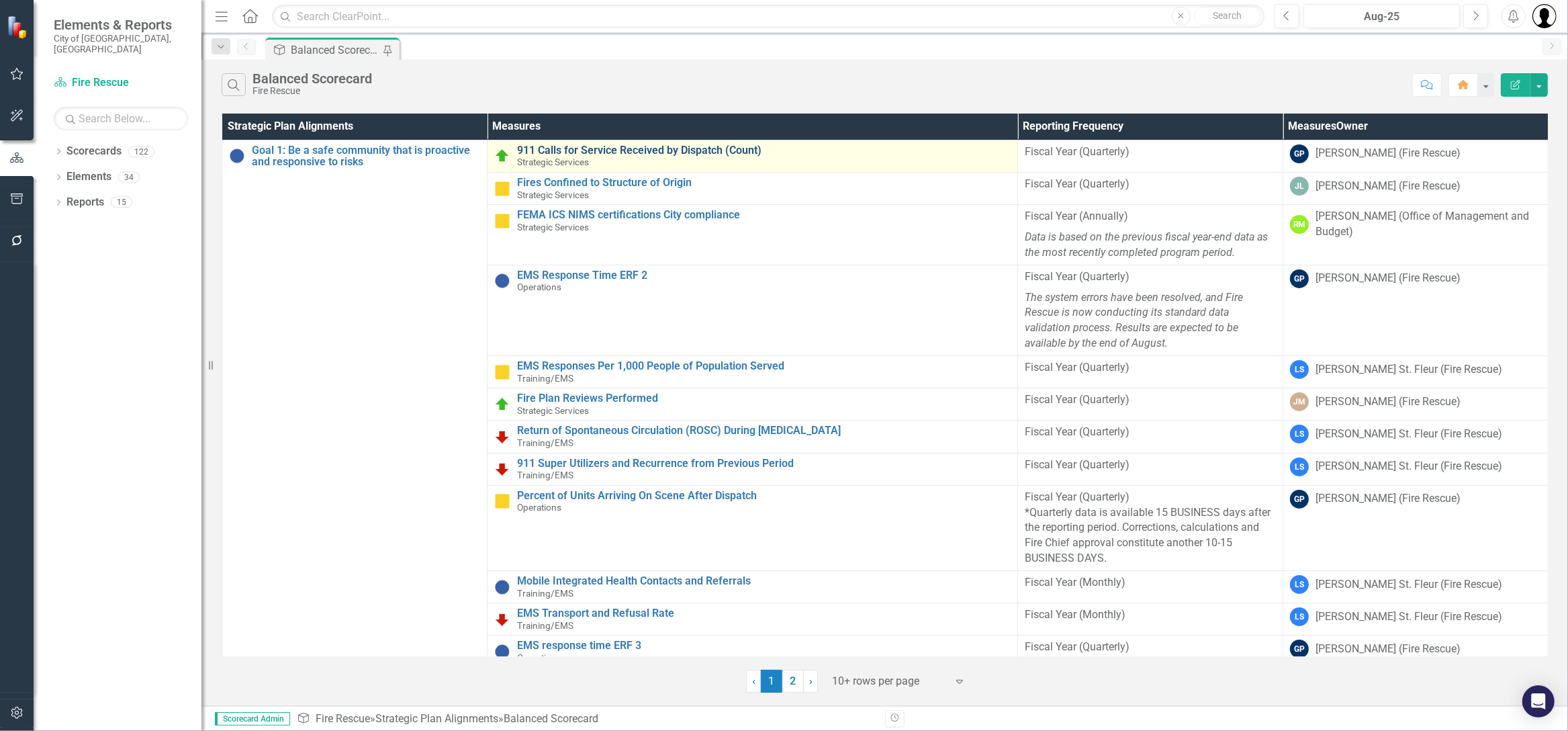
click at [601, 148] on link "911 Calls for Service Received by Dispatch (Count)" at bounding box center [764, 150] width 494 height 12
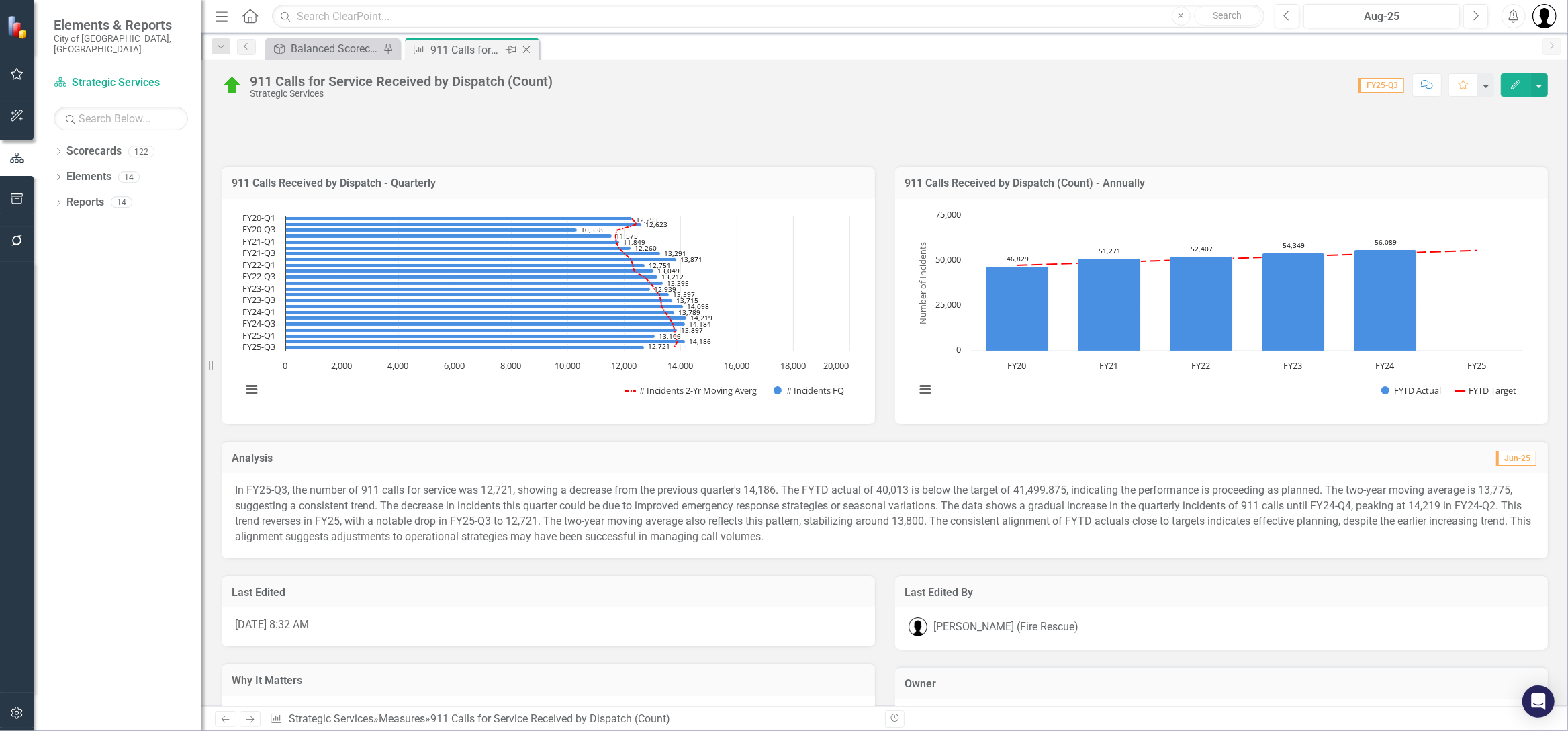
click at [526, 50] on icon at bounding box center [526, 49] width 7 height 7
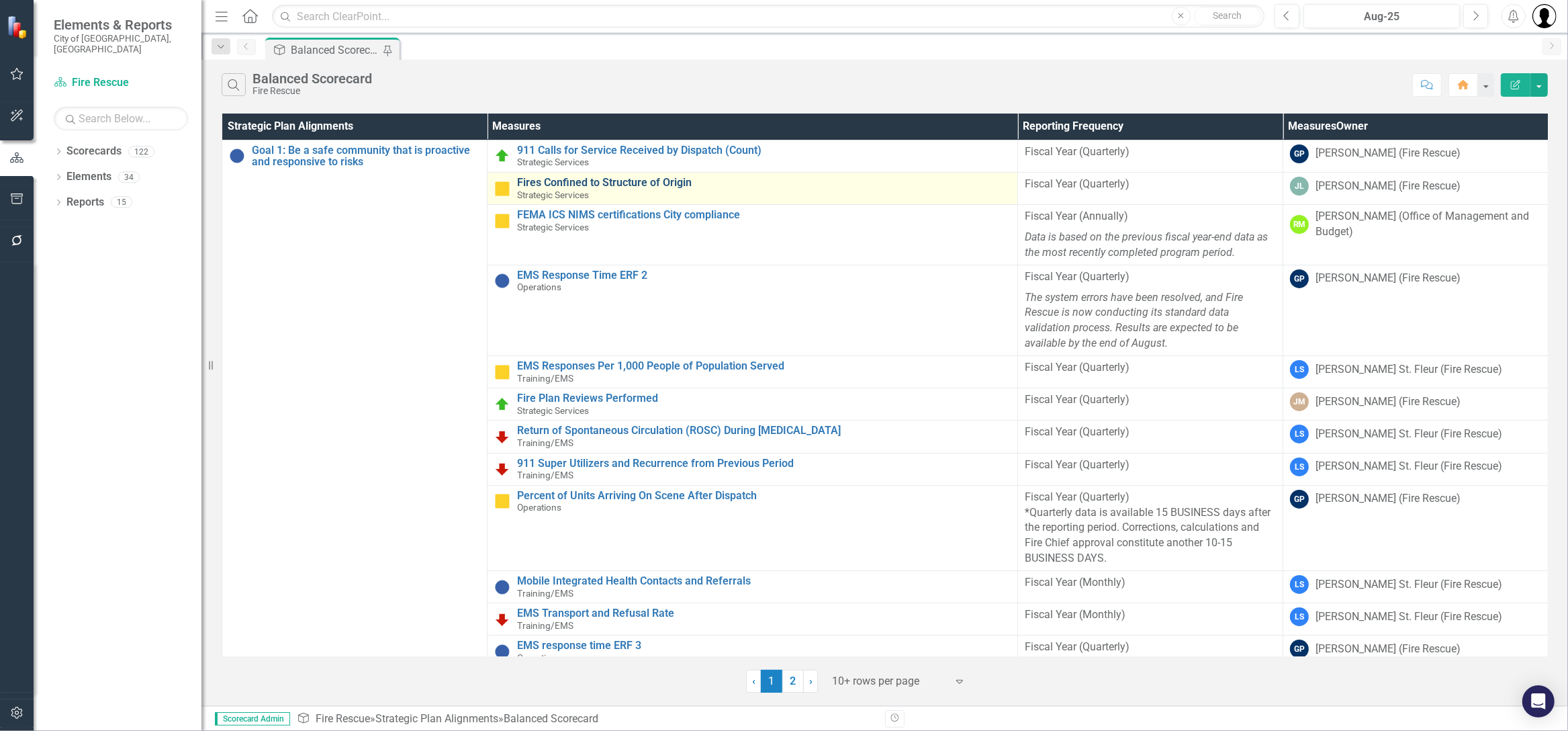
click at [608, 182] on link "Fires Confined to Structure of Origin" at bounding box center [764, 182] width 494 height 12
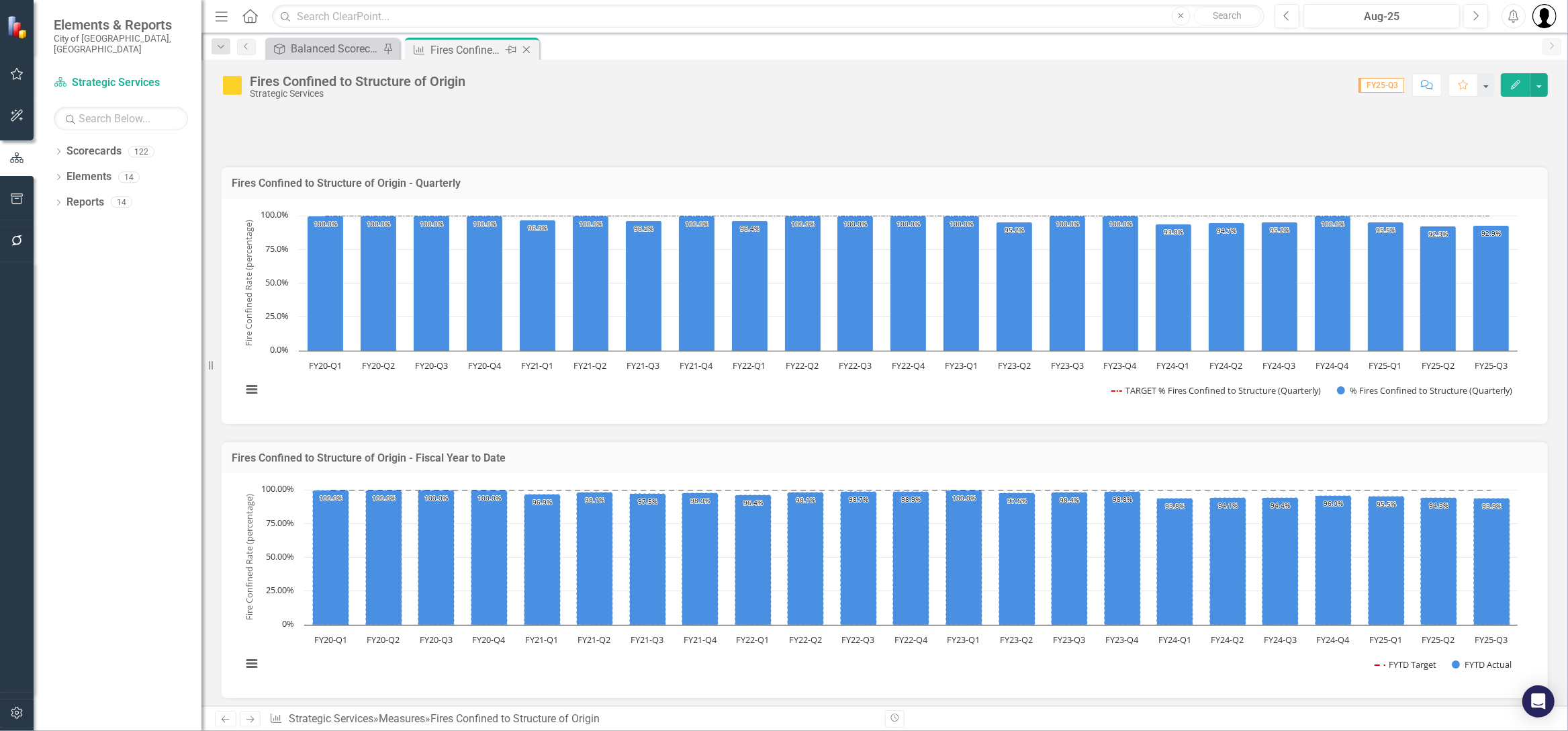
click at [529, 46] on icon "Close" at bounding box center [526, 49] width 13 height 11
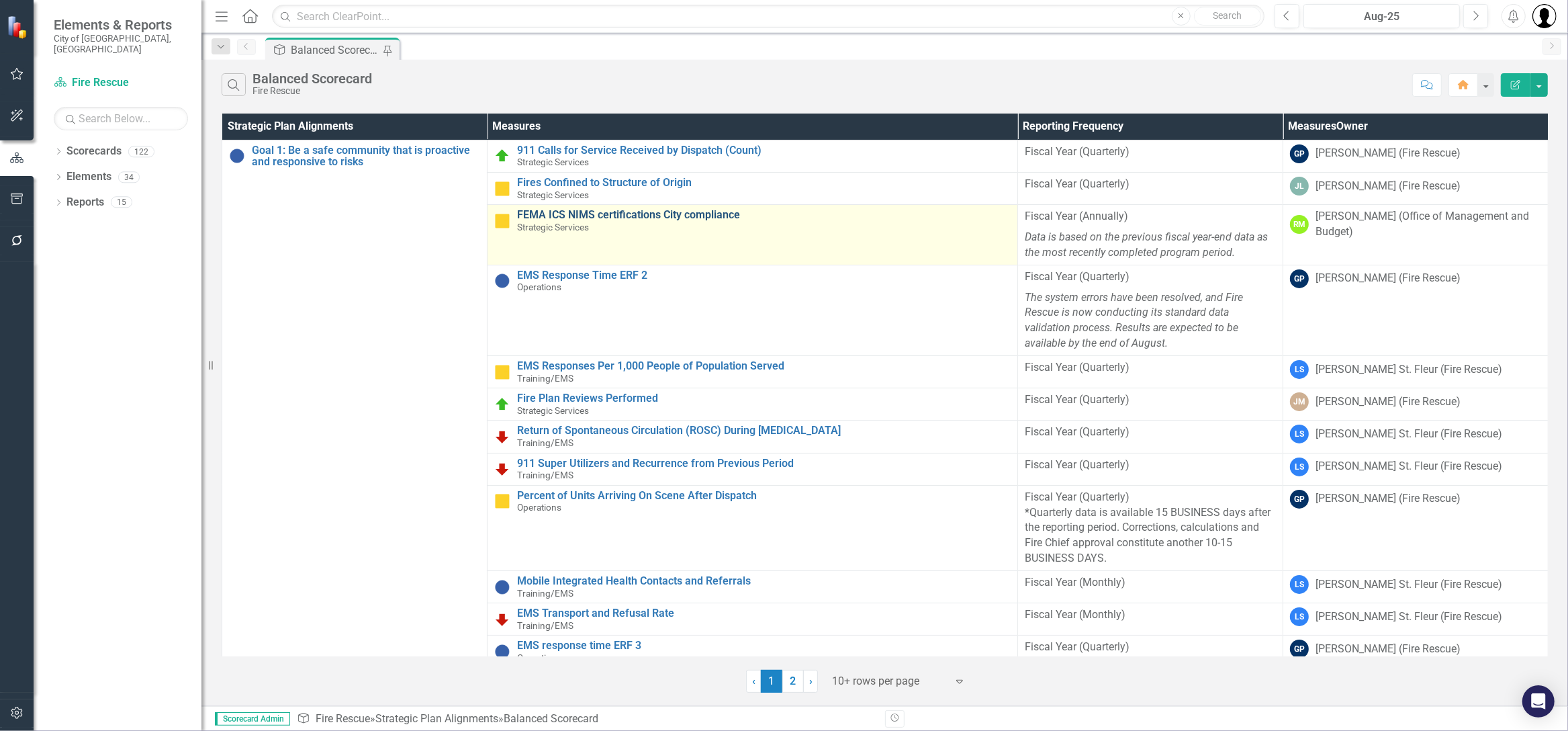
click at [605, 218] on link "FEMA ICS NIMS certifications City compliance" at bounding box center [764, 214] width 494 height 12
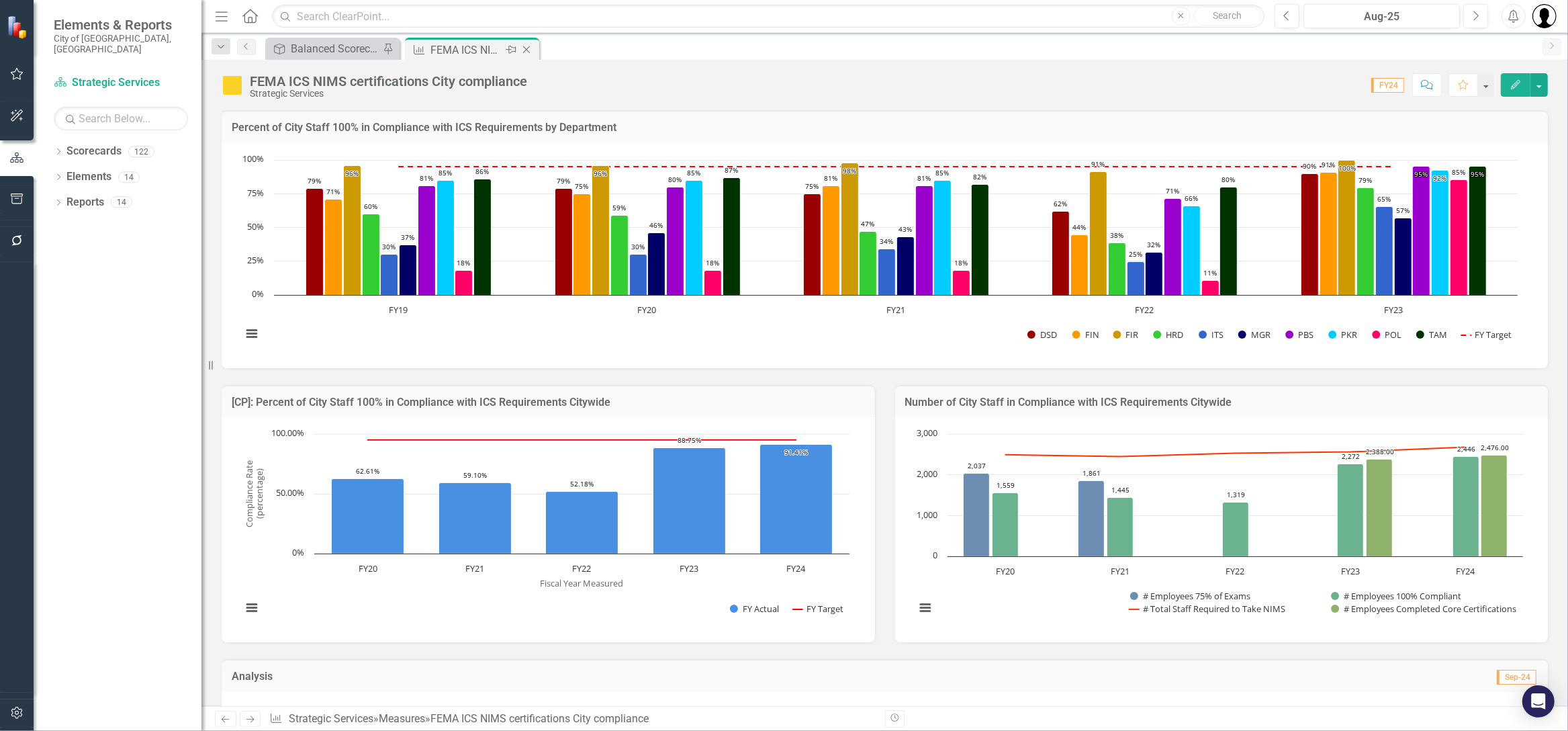
click at [523, 51] on icon "Close" at bounding box center [526, 49] width 13 height 11
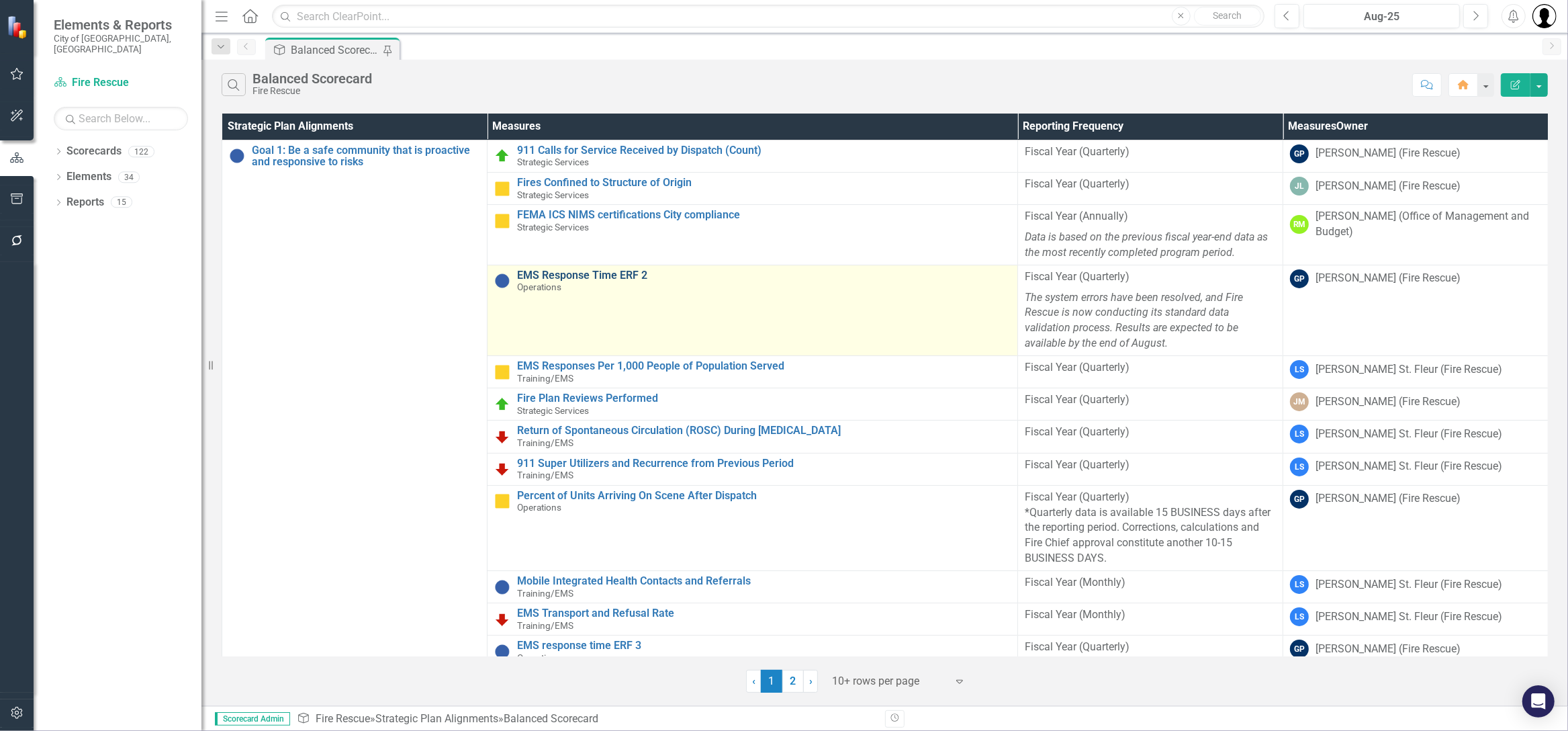
click at [577, 271] on link "EMS Response Time ERF 2" at bounding box center [764, 275] width 494 height 12
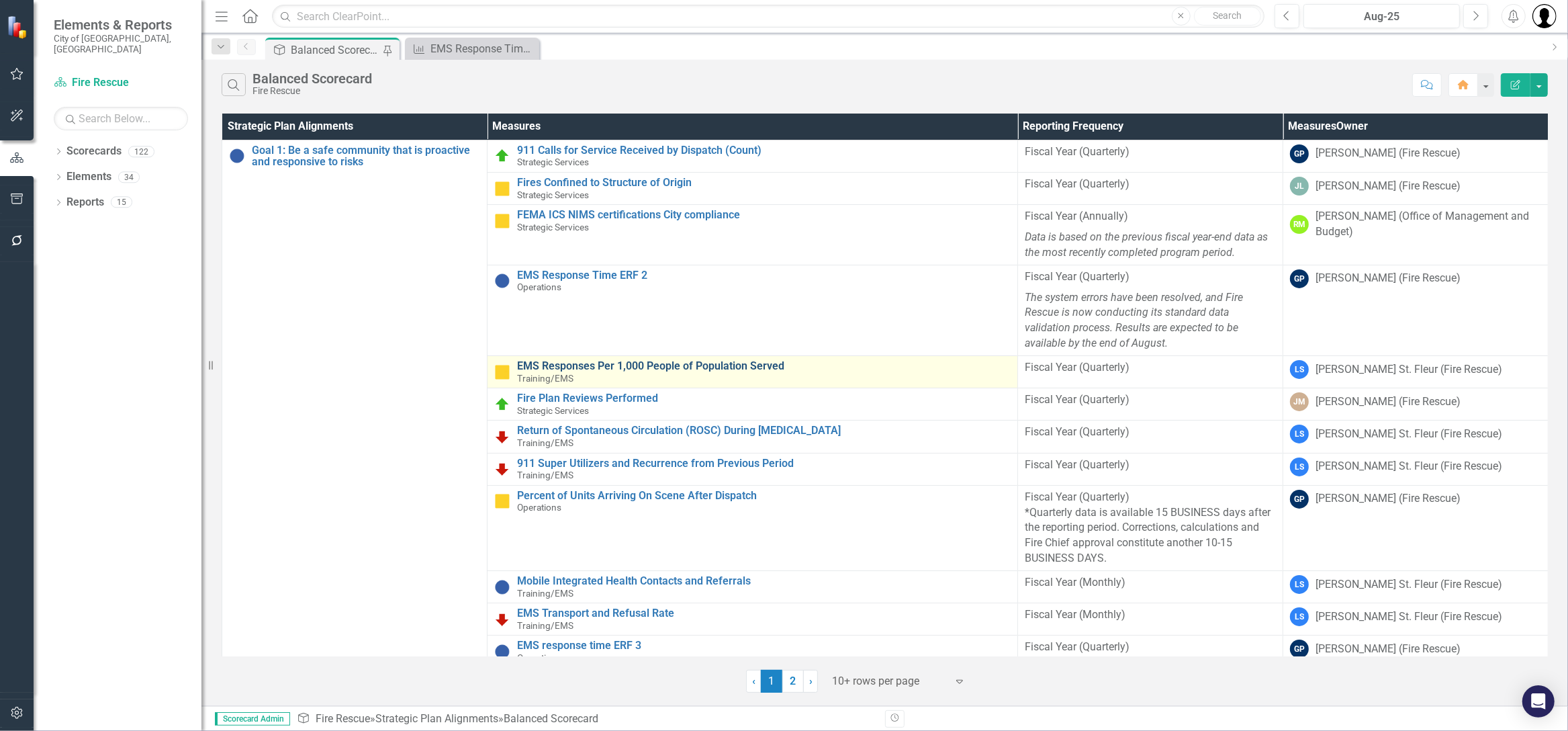
click at [563, 364] on link "EMS Responses Per 1,000 People of Population Served" at bounding box center [764, 366] width 494 height 12
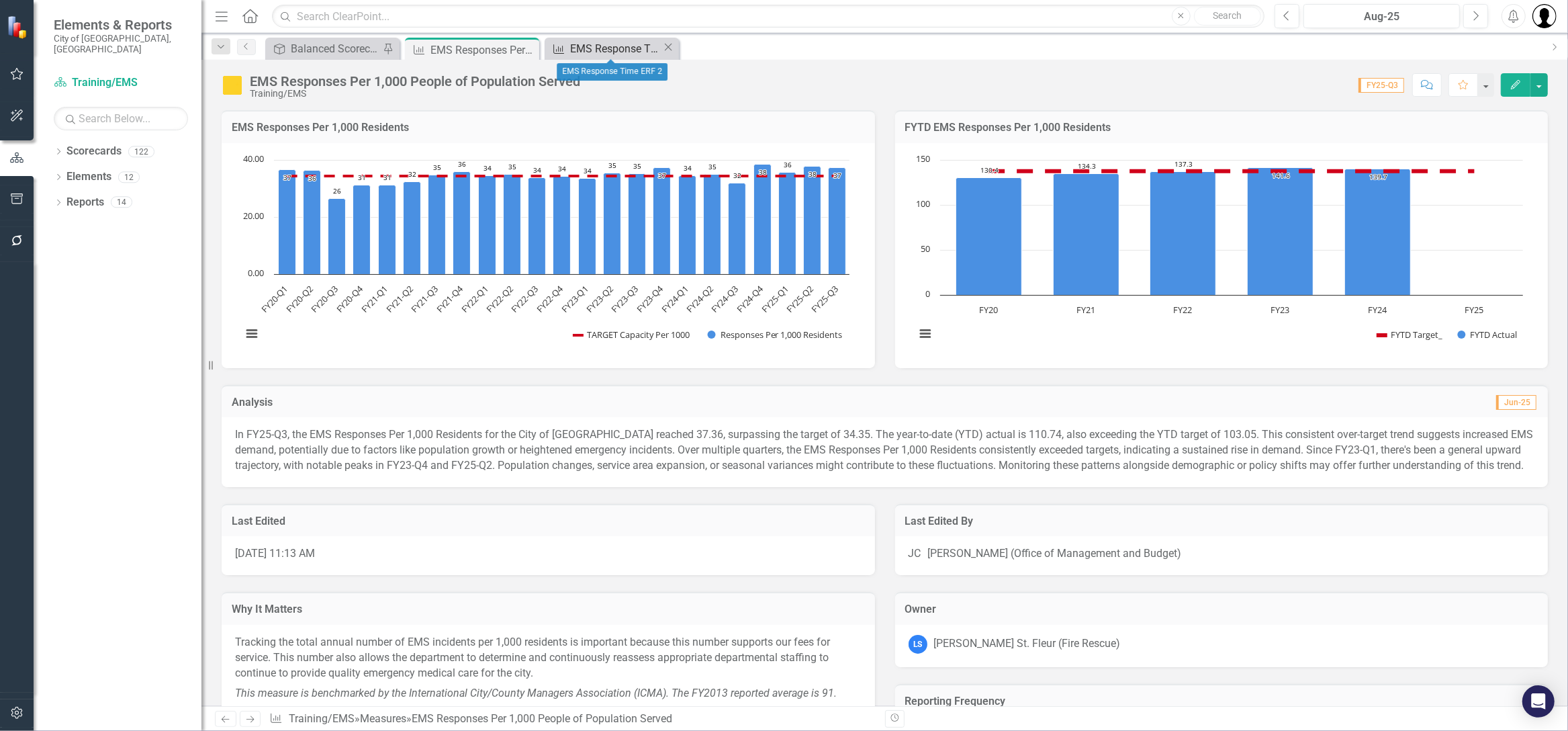
click at [651, 46] on div "EMS Response Time ERF 2" at bounding box center [616, 48] width 92 height 16
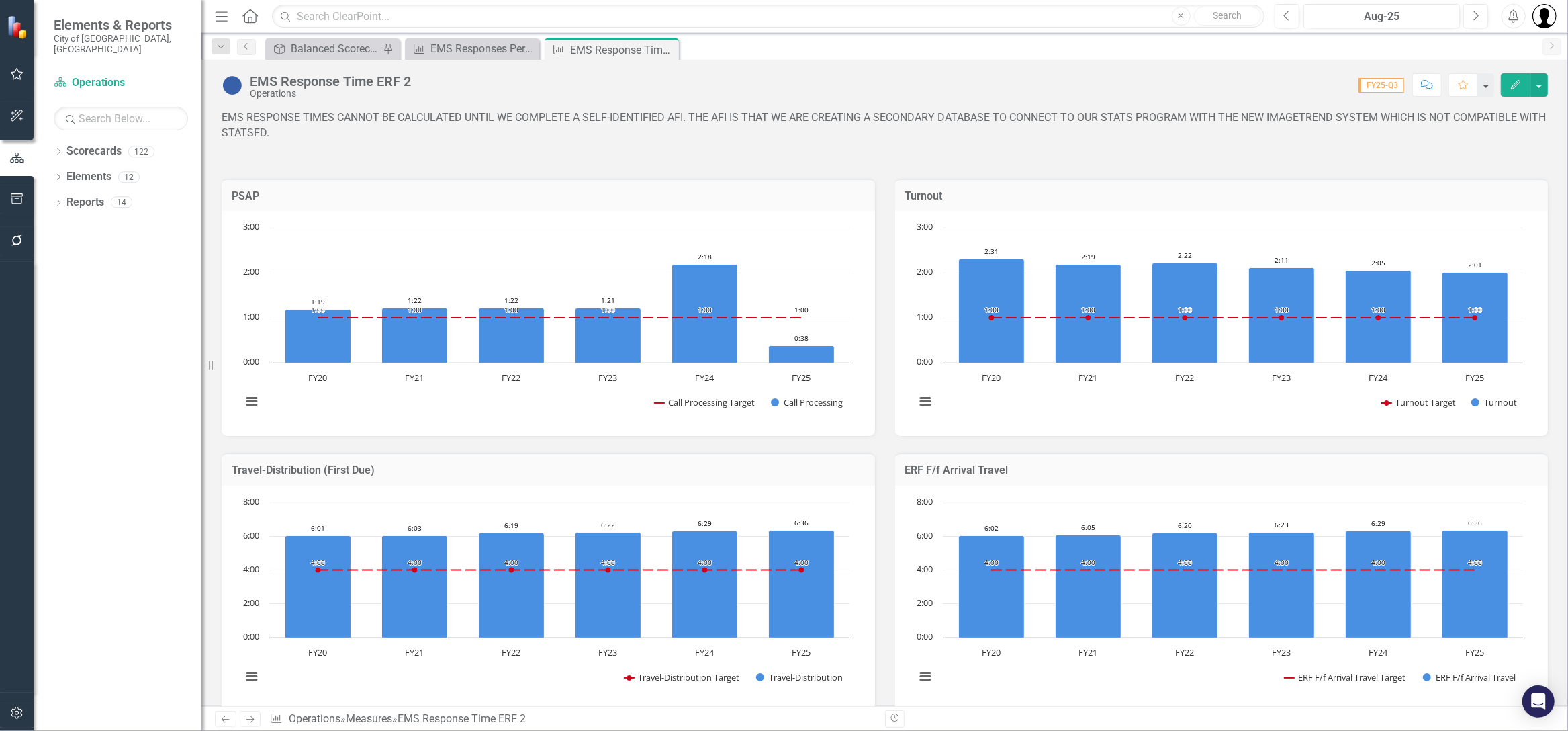
click at [0, 0] on icon "Close" at bounding box center [0, 0] width 0 height 0
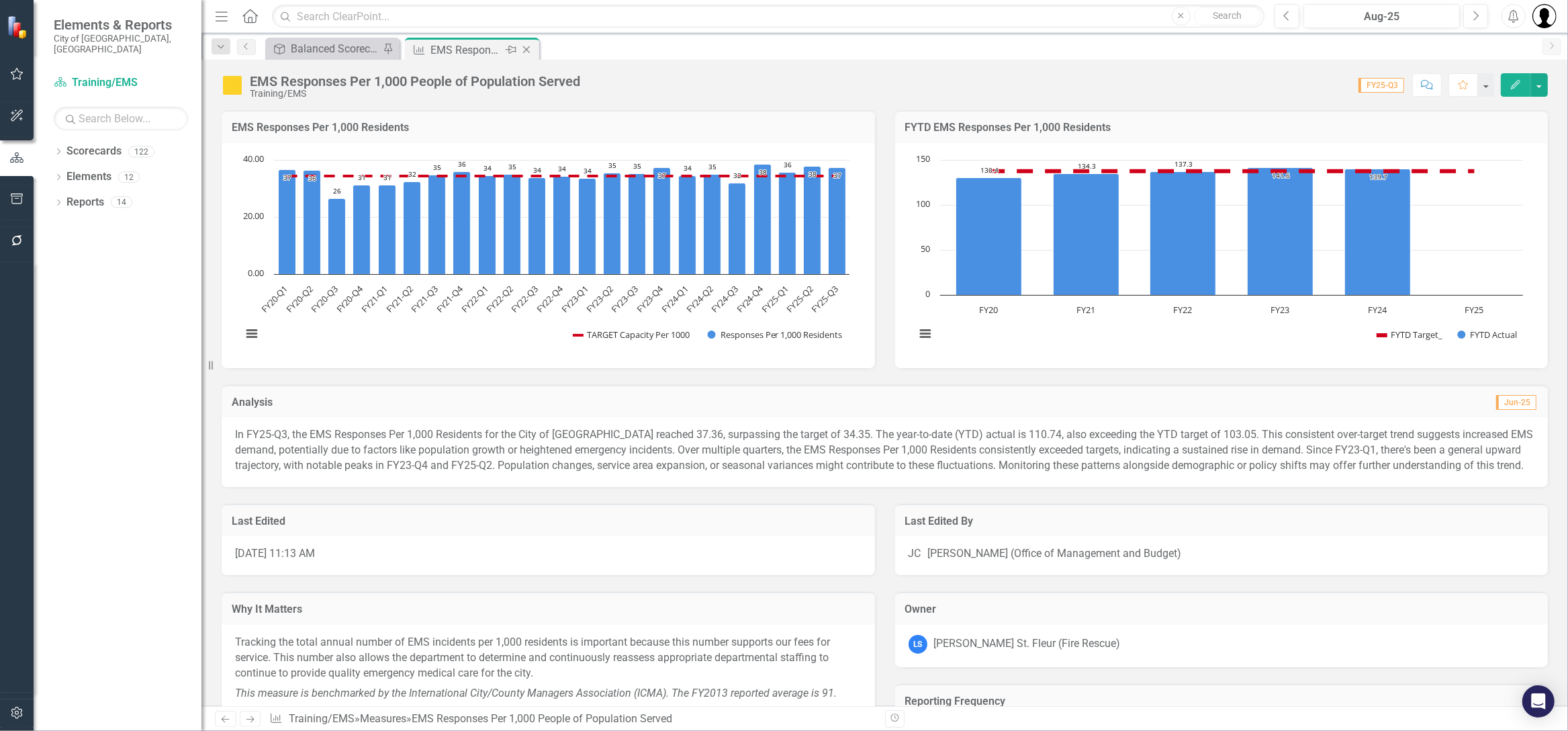
click at [520, 50] on icon "Close" at bounding box center [526, 49] width 13 height 11
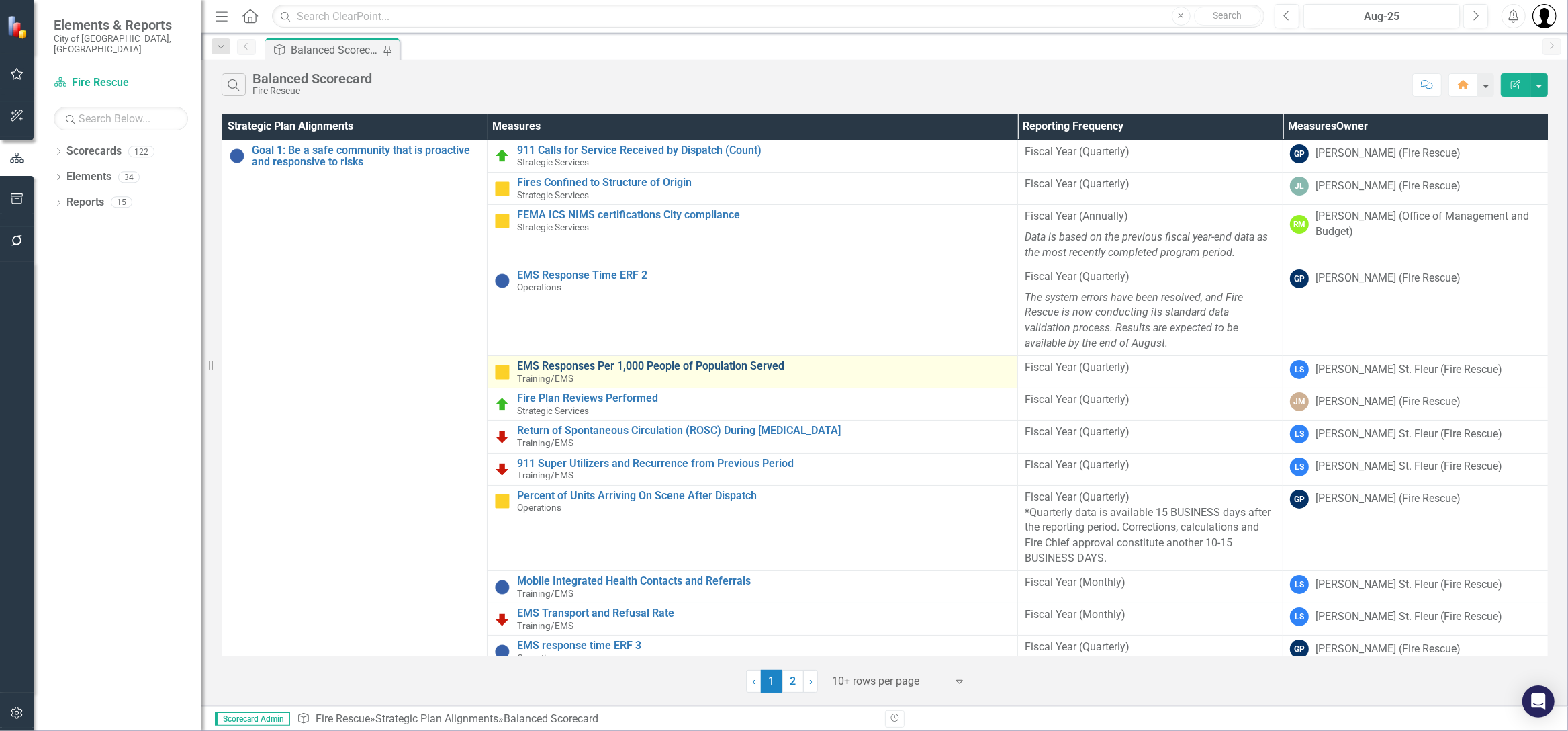
click at [590, 360] on link "EMS Responses Per 1,000 People of Population Served" at bounding box center [764, 366] width 494 height 12
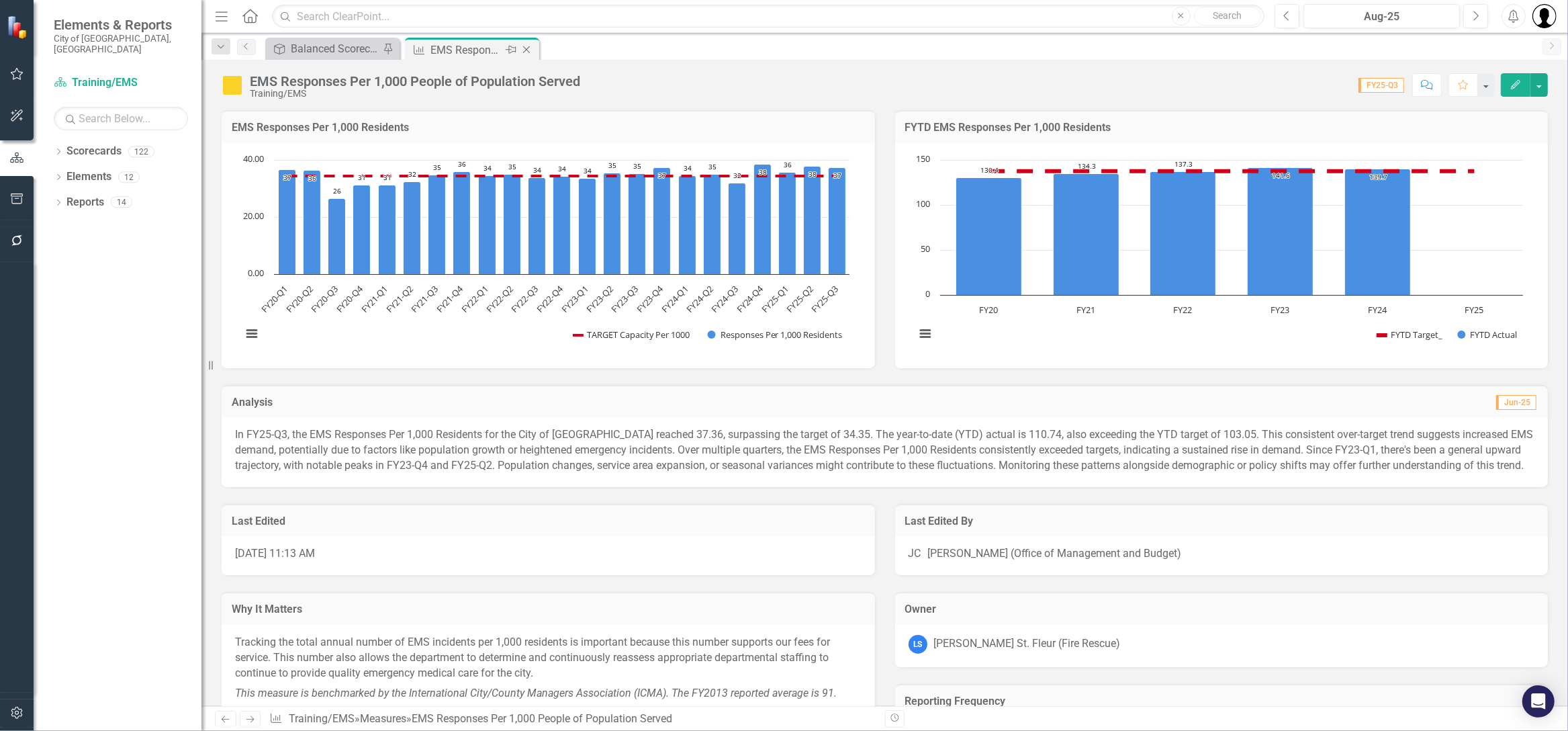
click at [528, 48] on icon "Close" at bounding box center [526, 49] width 13 height 11
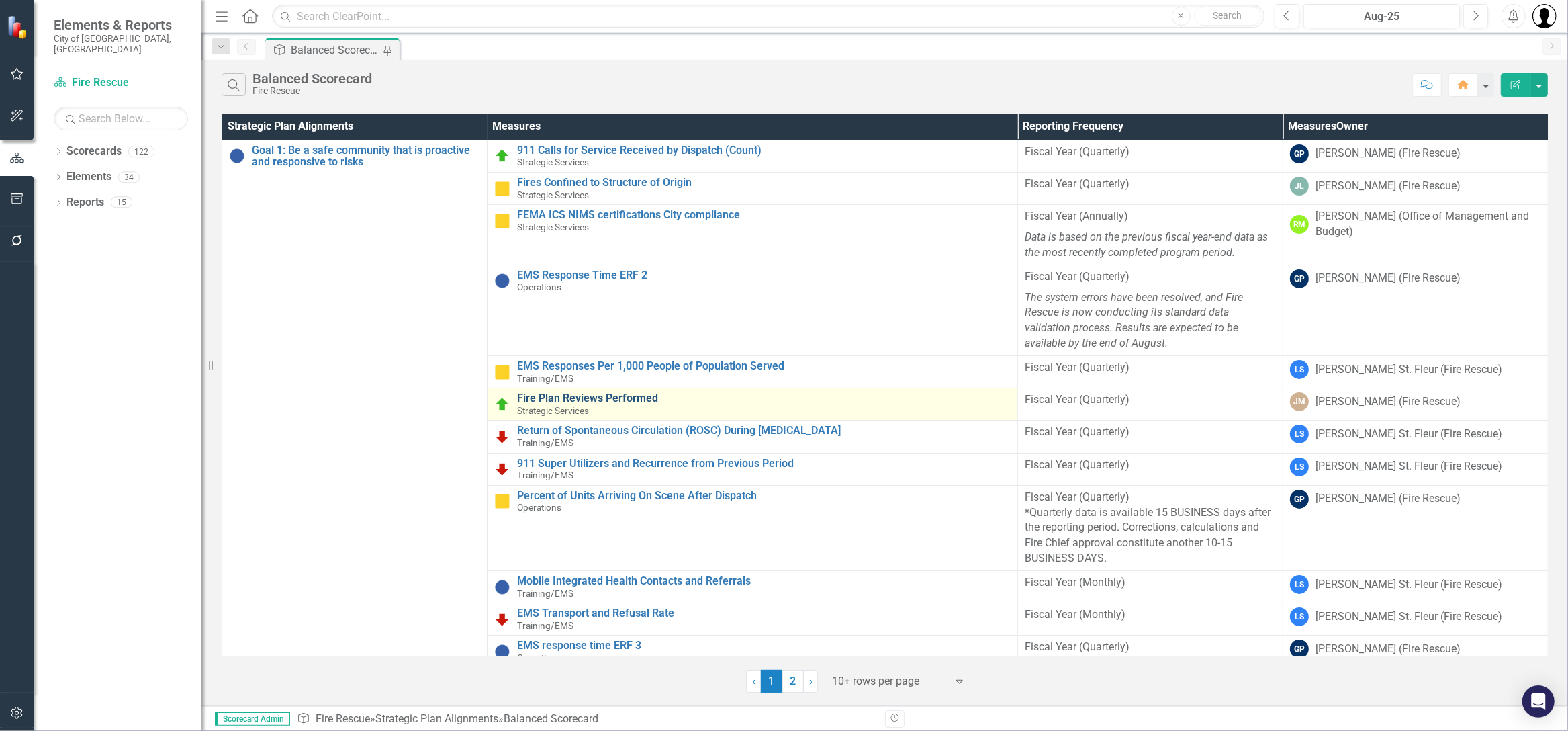
click at [608, 399] on link "Fire Plan Reviews Performed" at bounding box center [764, 398] width 494 height 12
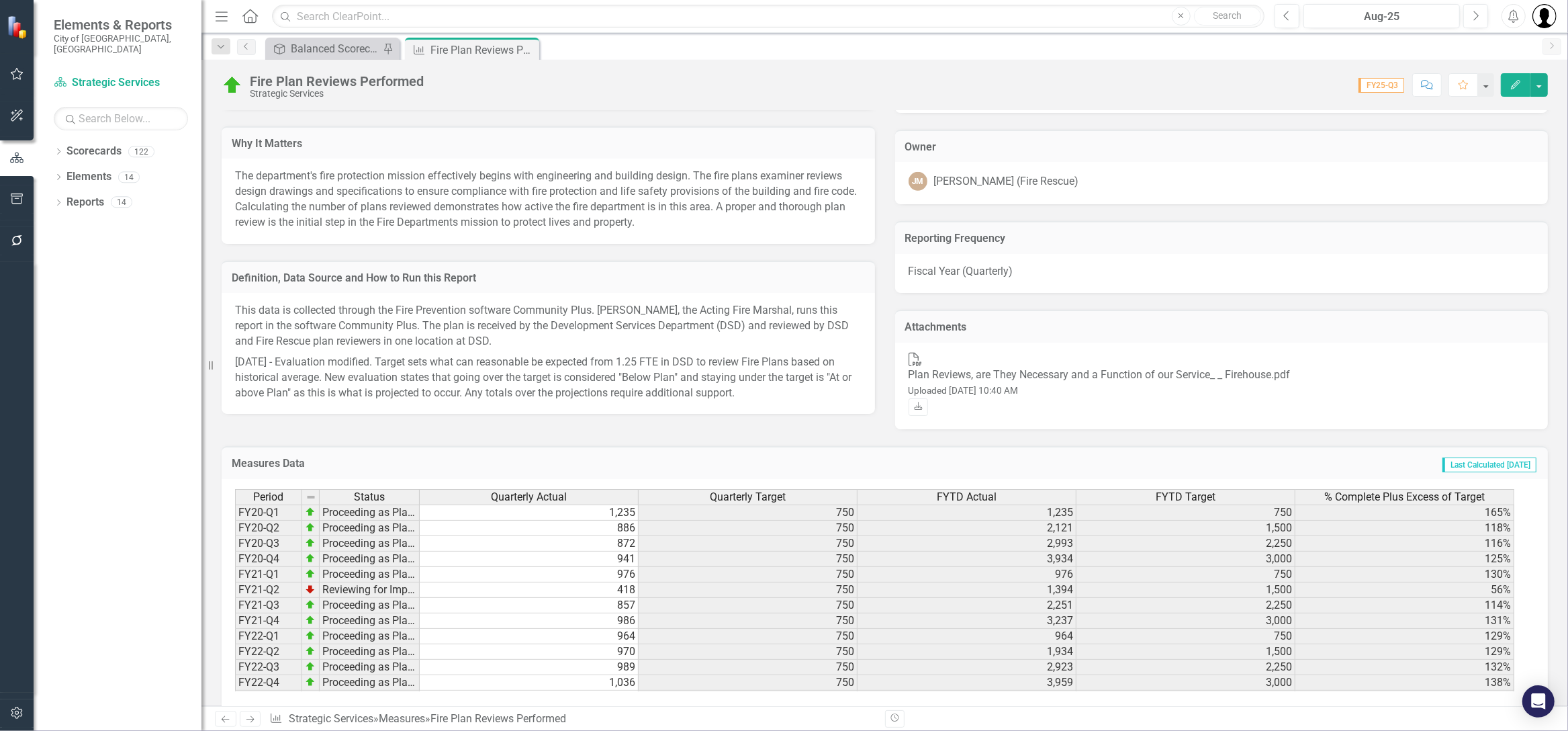
scroll to position [184, 0]
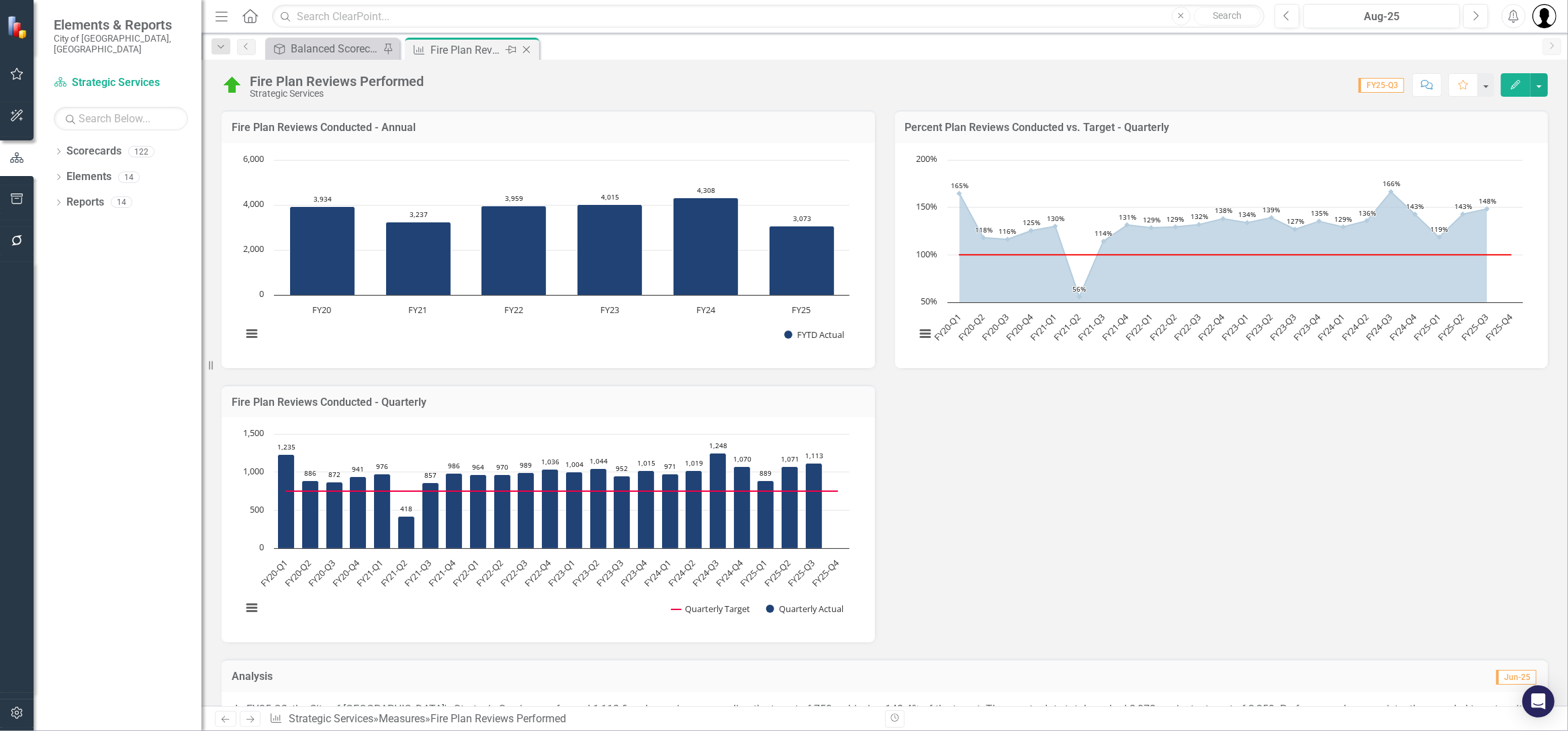
click at [524, 50] on icon "Close" at bounding box center [526, 49] width 13 height 11
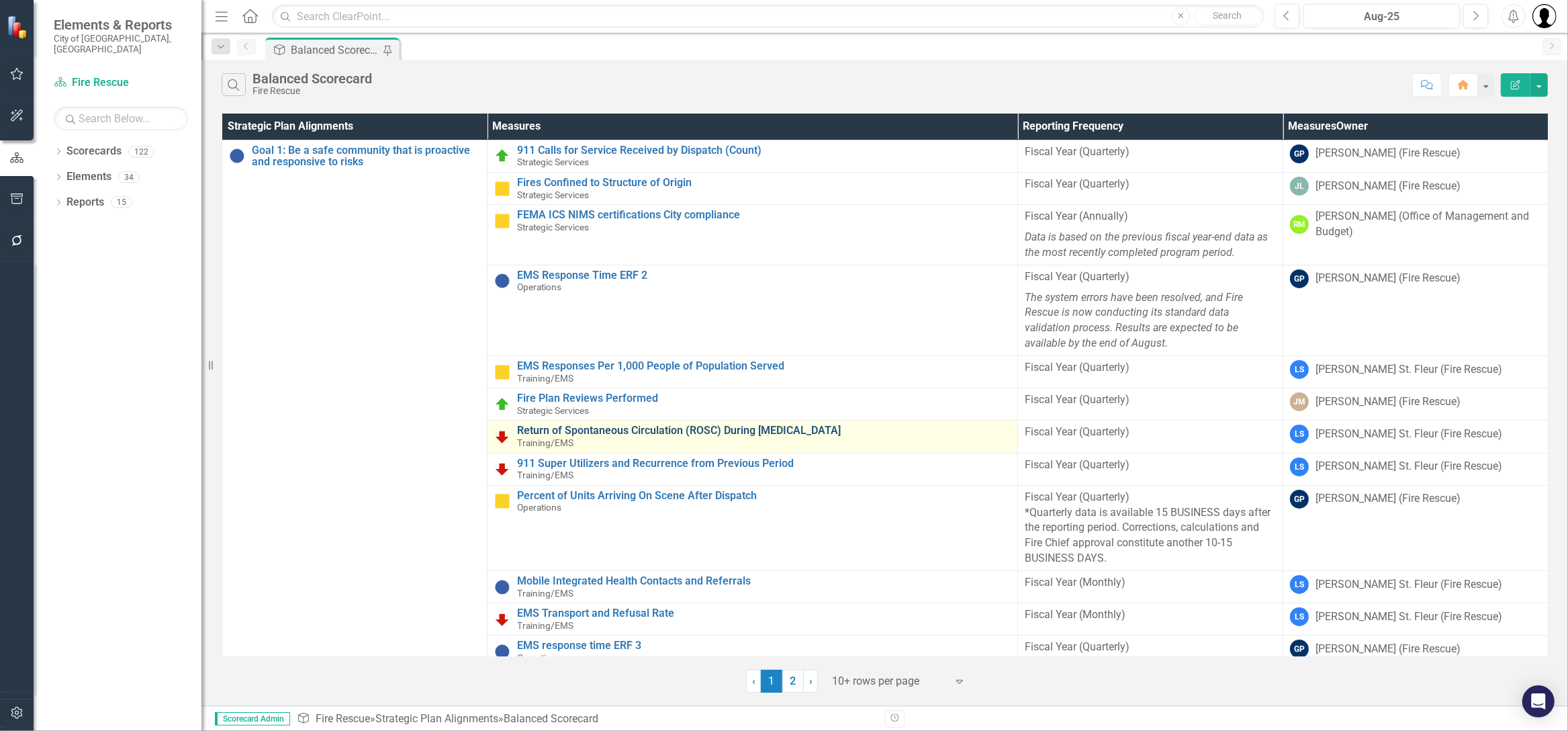
click at [628, 425] on link "Return of Spontaneous Circulation (ROSC) During Cardiac Arrest" at bounding box center [764, 430] width 494 height 12
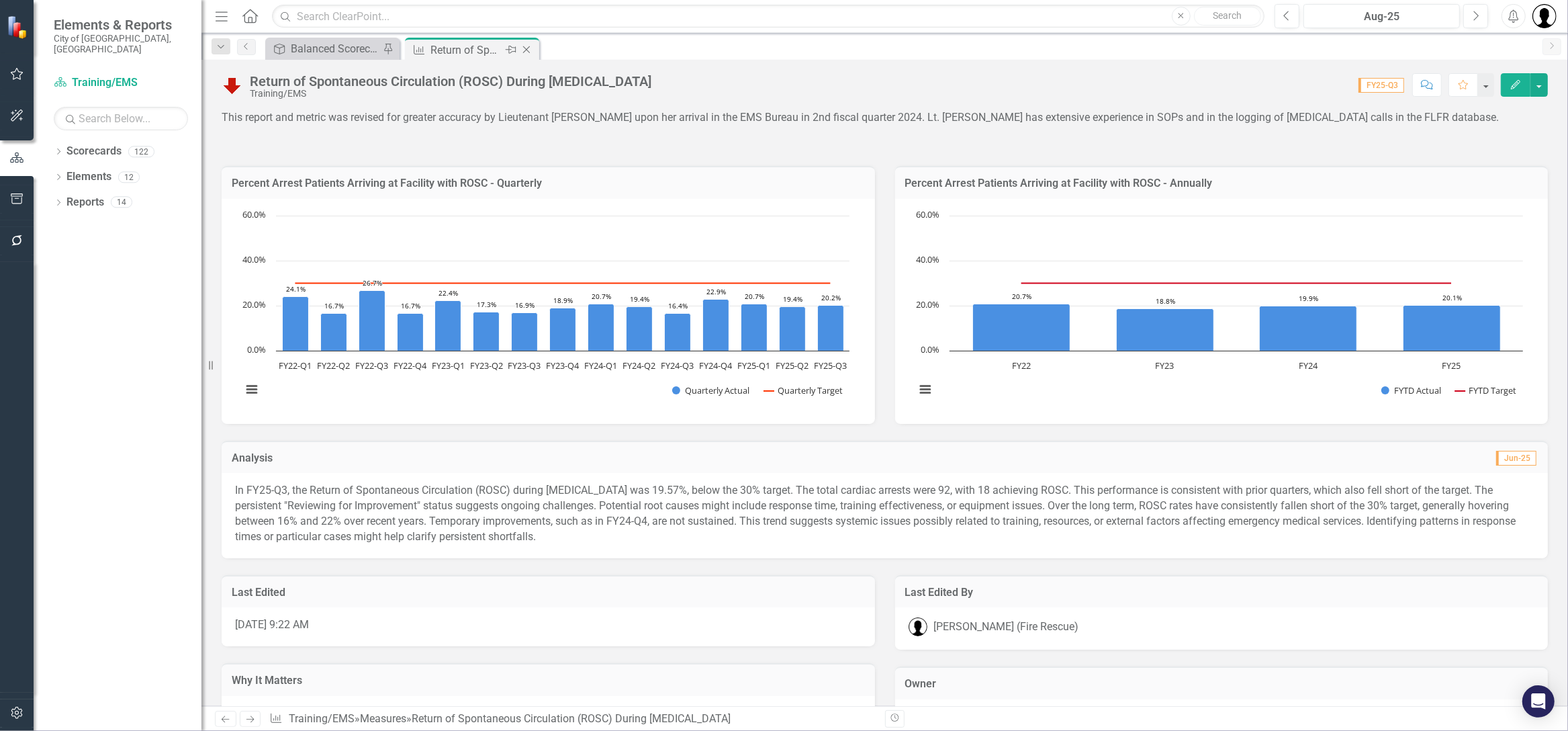
click at [529, 46] on icon at bounding box center [526, 49] width 7 height 7
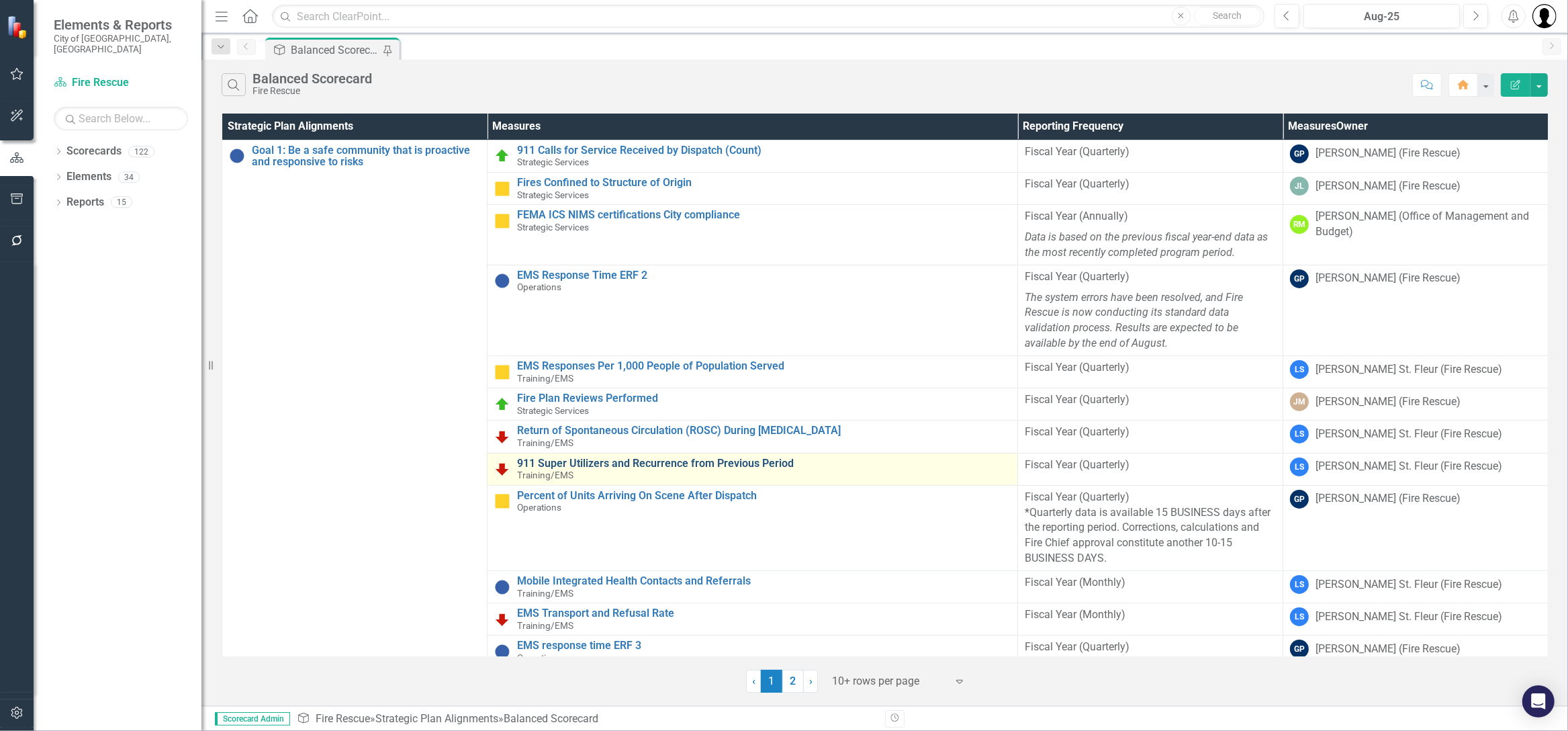
click at [617, 457] on link "911 Super Utilizers and Recurrence from Previous Period" at bounding box center [764, 463] width 494 height 12
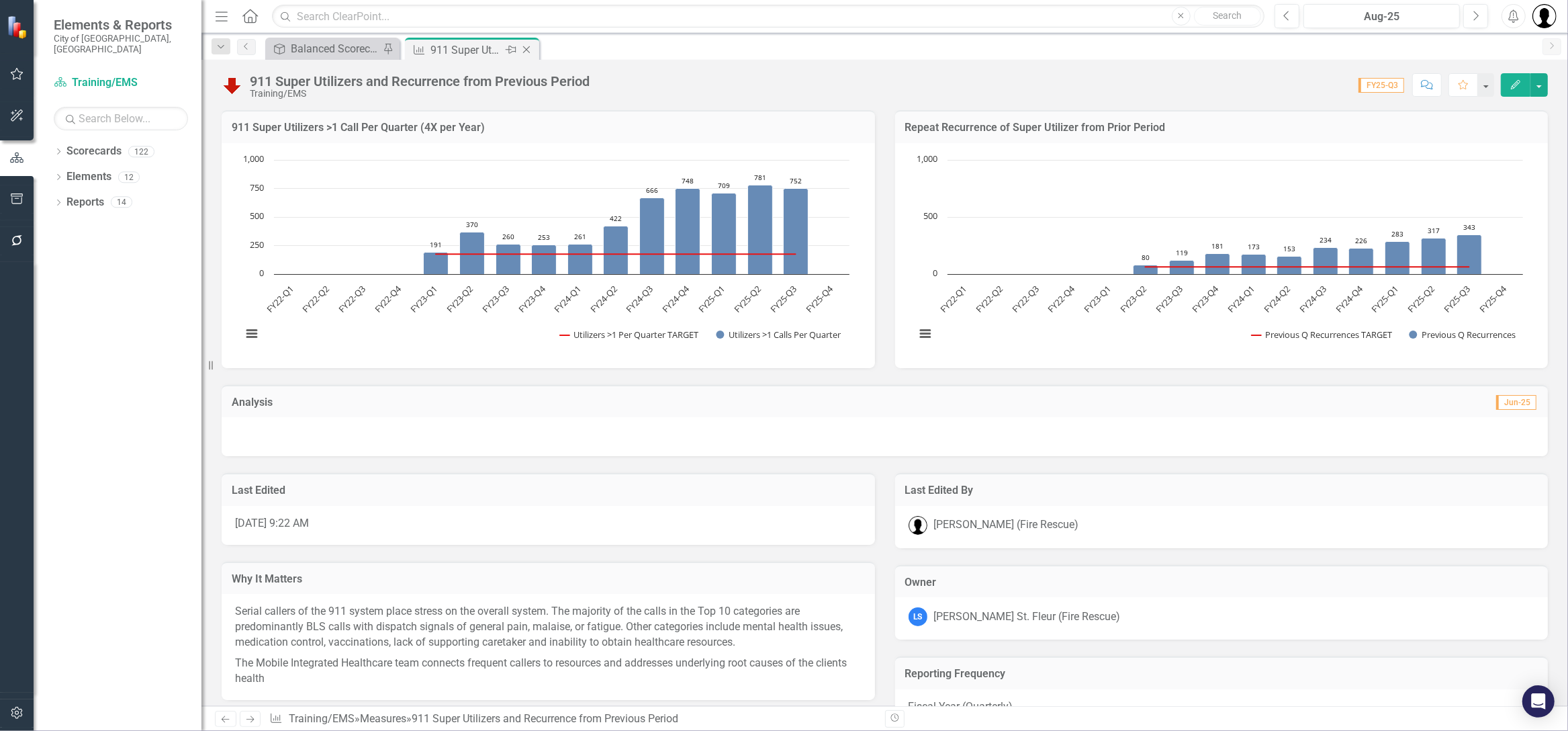
click at [528, 52] on icon "Close" at bounding box center [526, 49] width 13 height 11
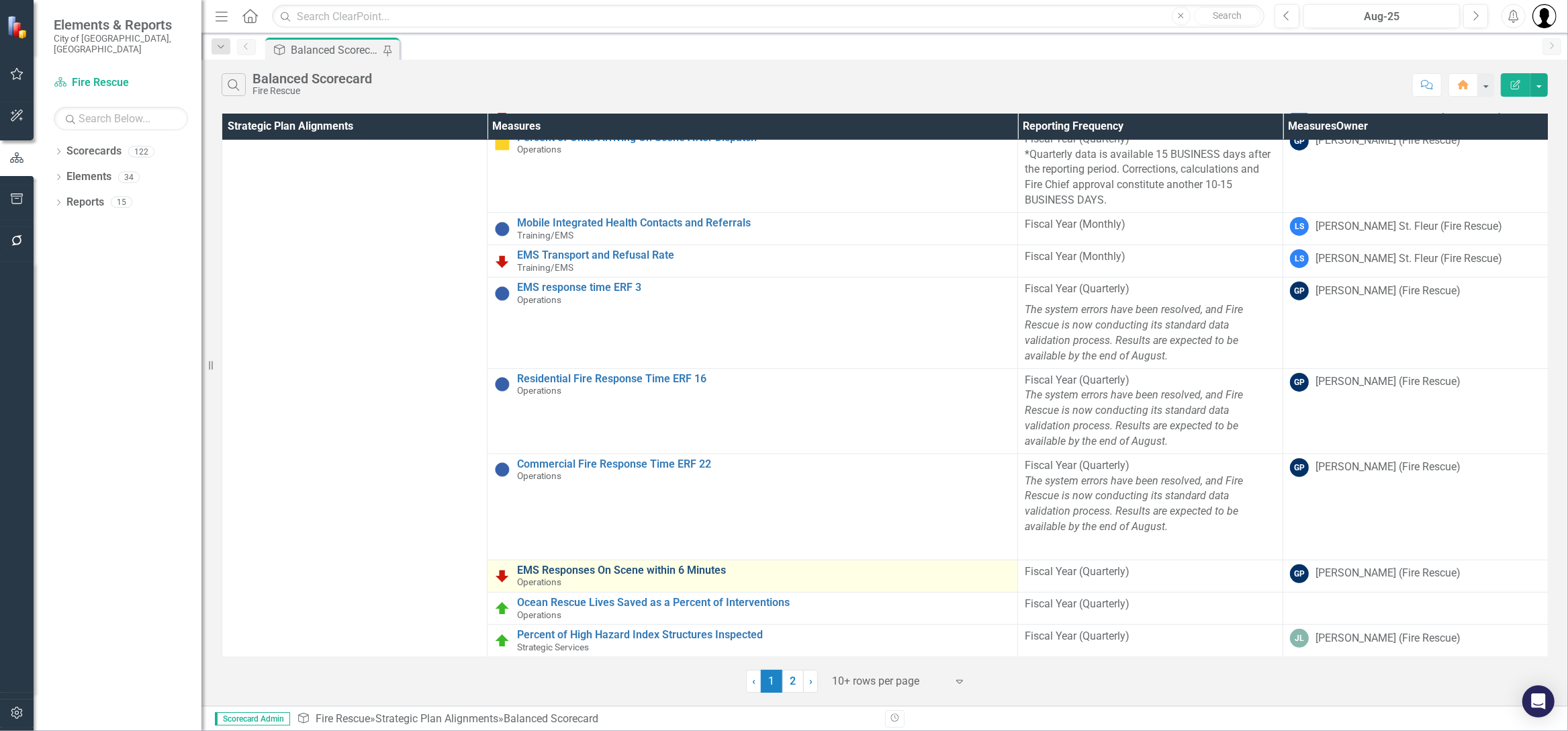
click at [593, 571] on link "EMS Responses On Scene within 6 Minutes" at bounding box center [764, 570] width 494 height 12
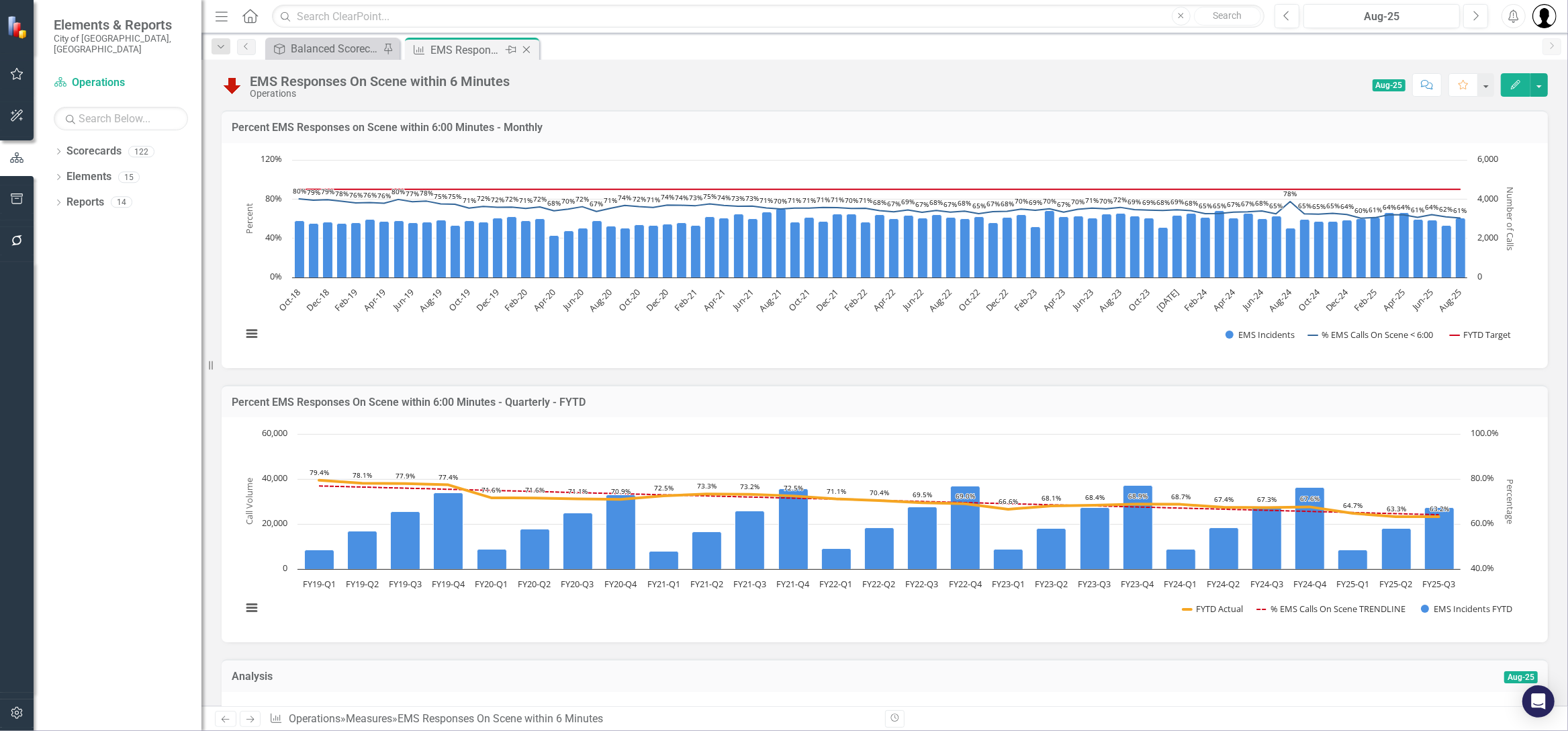
click at [530, 48] on icon "Close" at bounding box center [526, 49] width 13 height 11
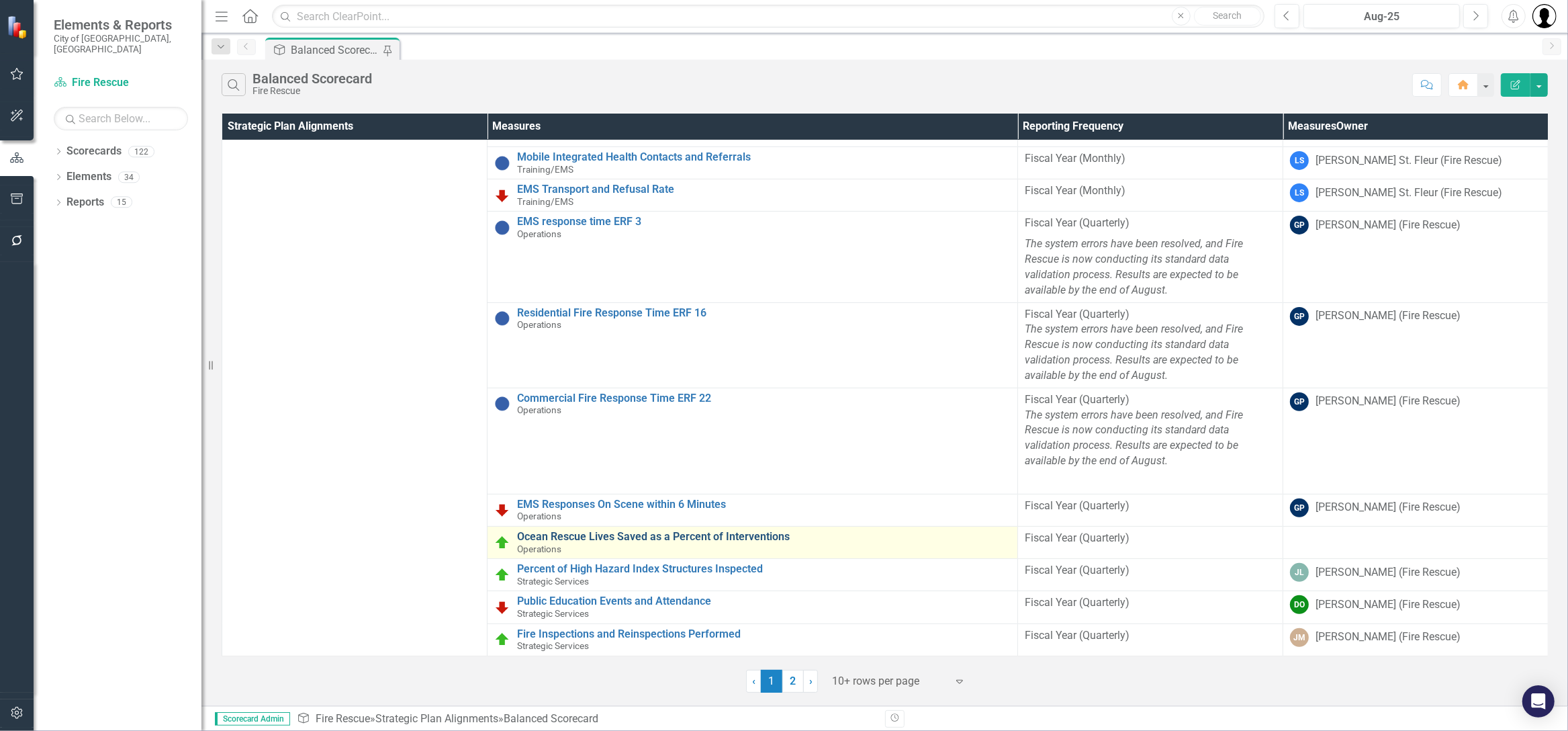
click at [605, 531] on link "Ocean Rescue Lives Saved as a Percent of Interventions" at bounding box center [764, 536] width 494 height 12
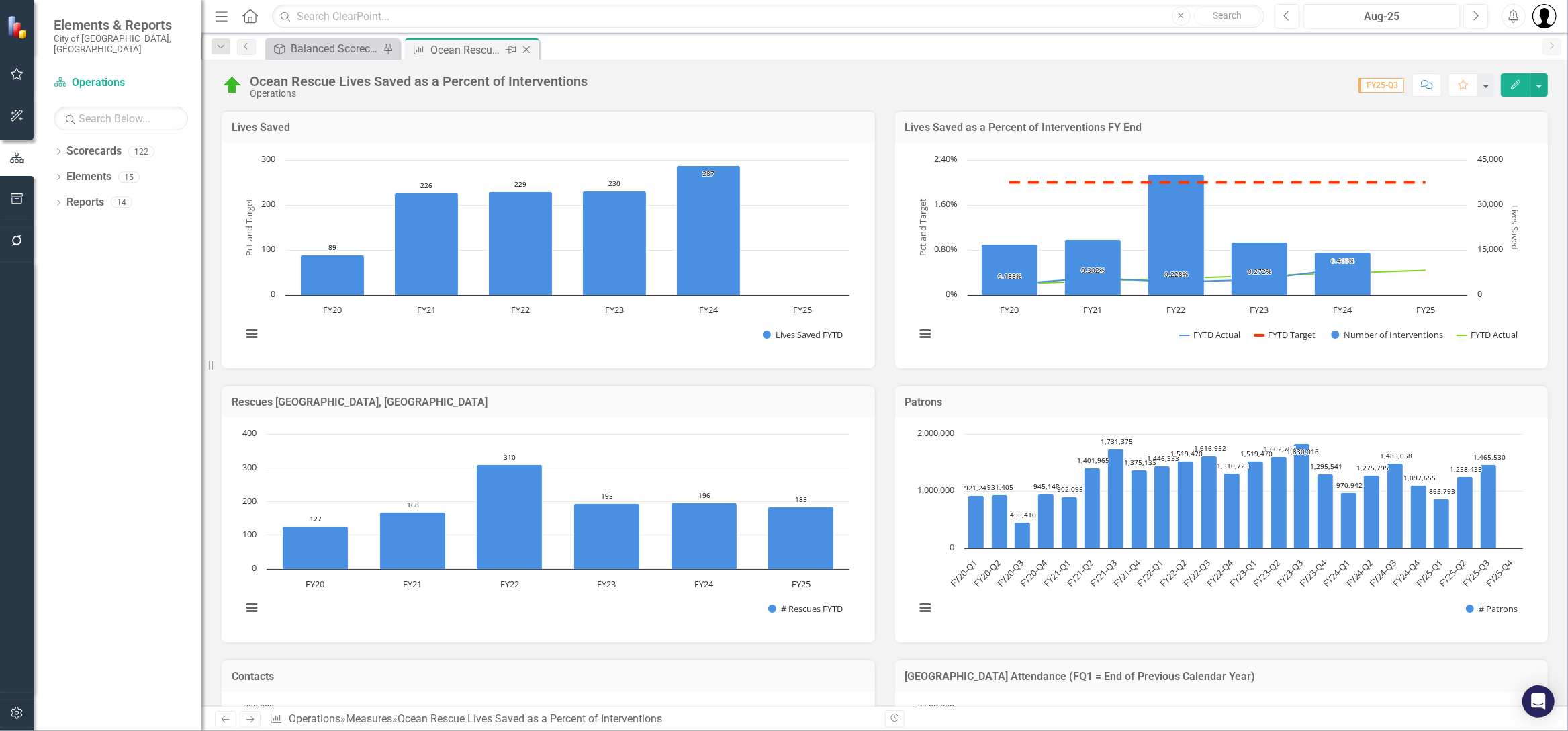
click at [532, 49] on icon "Close" at bounding box center [526, 49] width 13 height 11
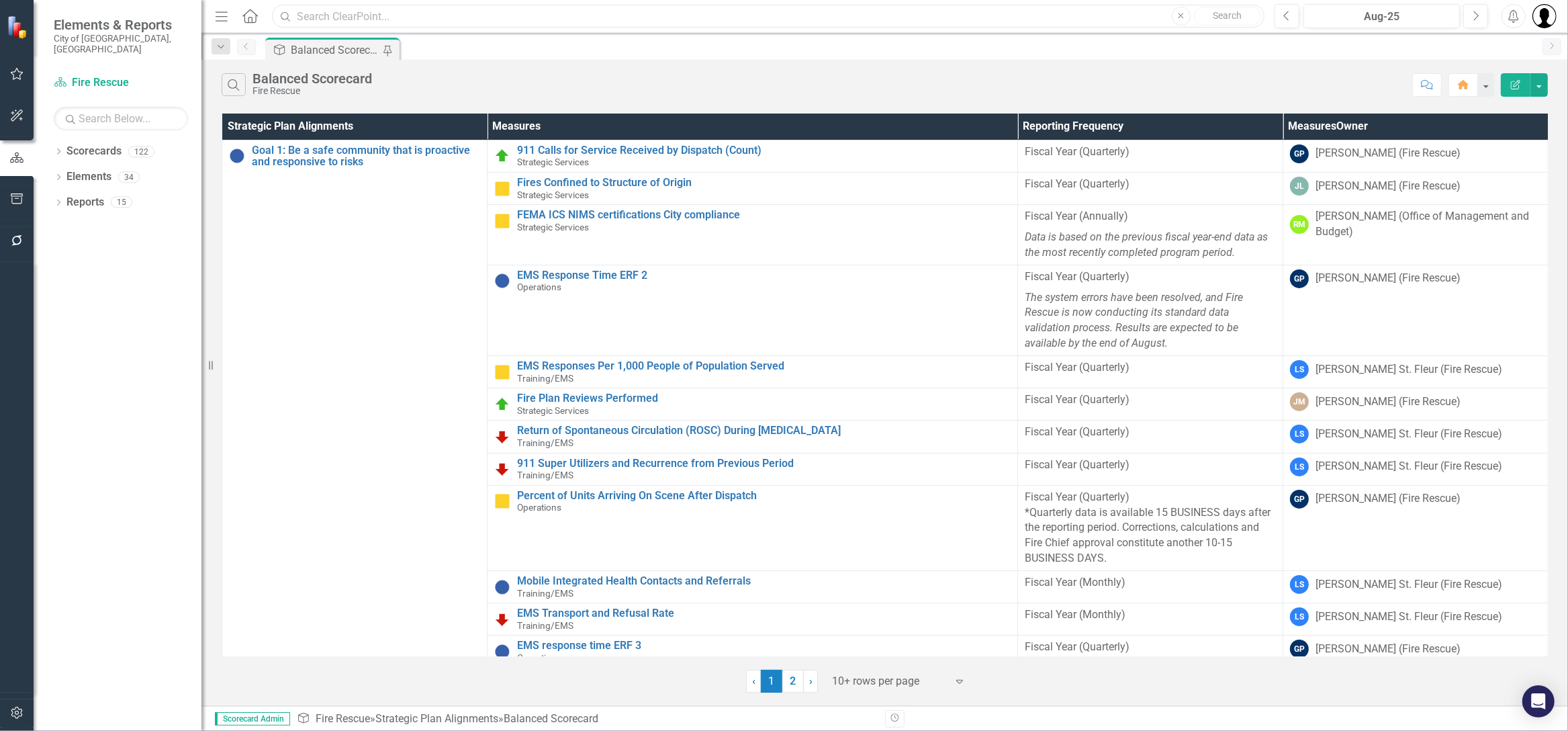
click at [459, 19] on input "text" at bounding box center [768, 16] width 992 height 24
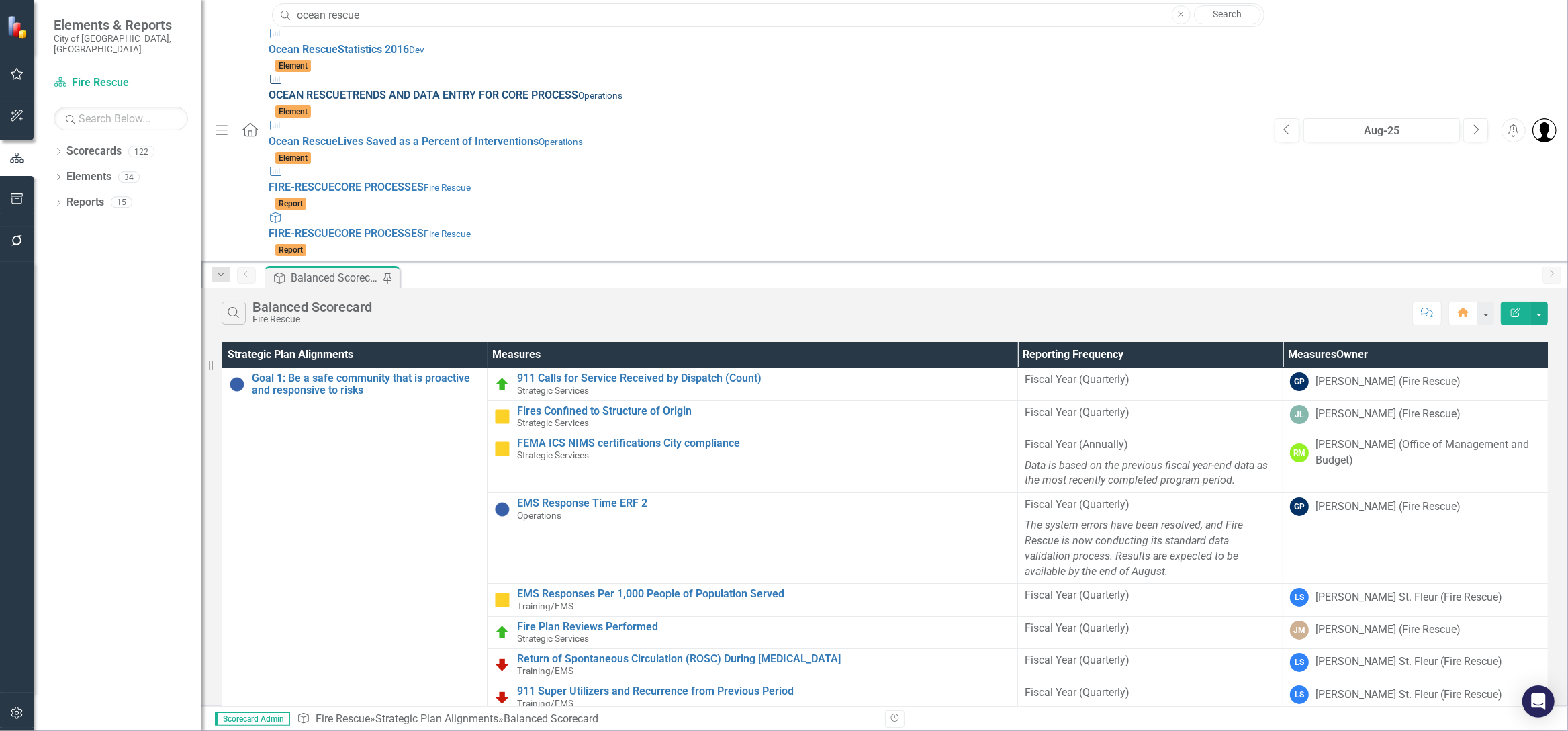
type input "ocean rescue"
click at [330, 89] on span "OCEAN RESCUE TRENDS AND DATA ENTRY FOR CORE PROCESS" at bounding box center [423, 95] width 310 height 13
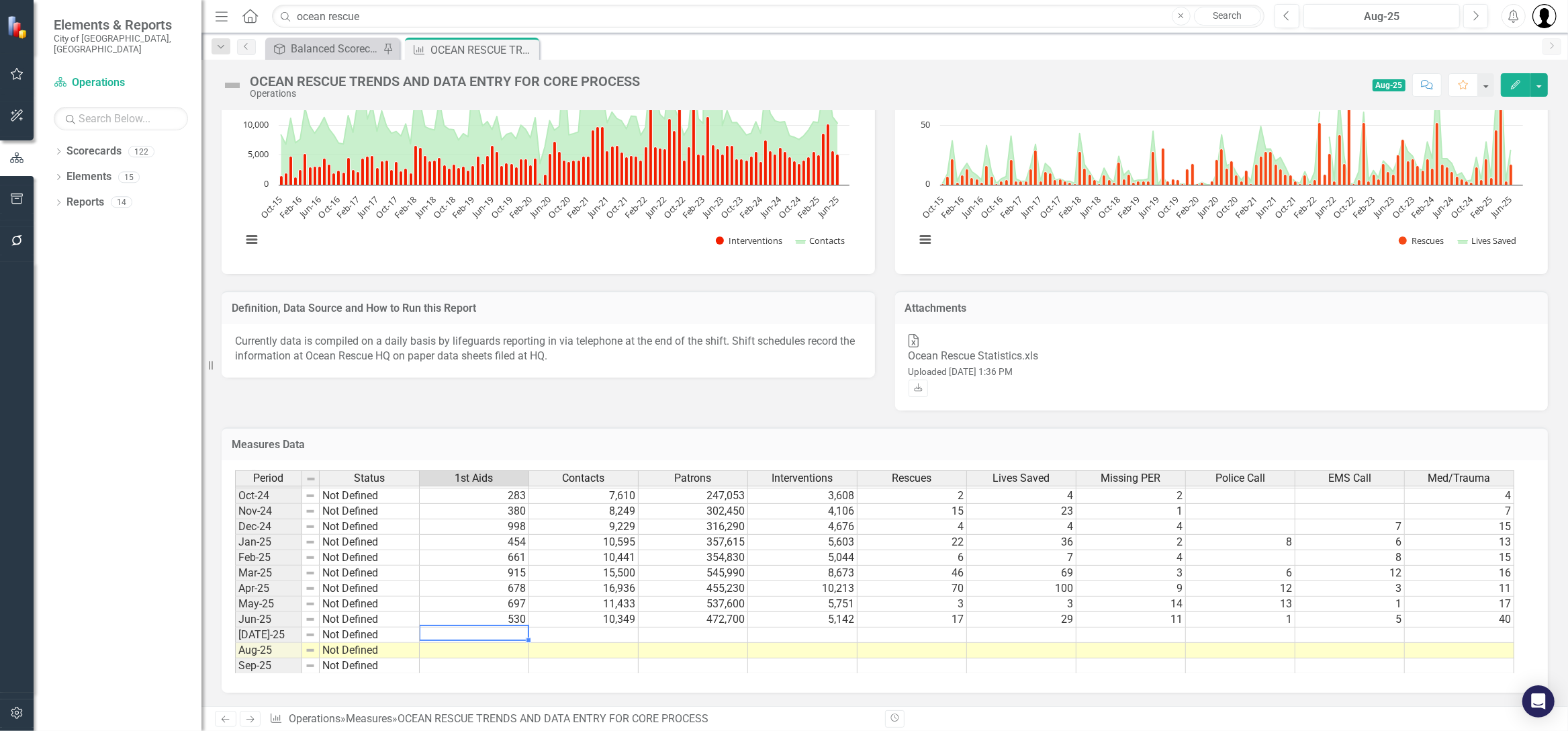
click at [497, 628] on td at bounding box center [474, 635] width 109 height 16
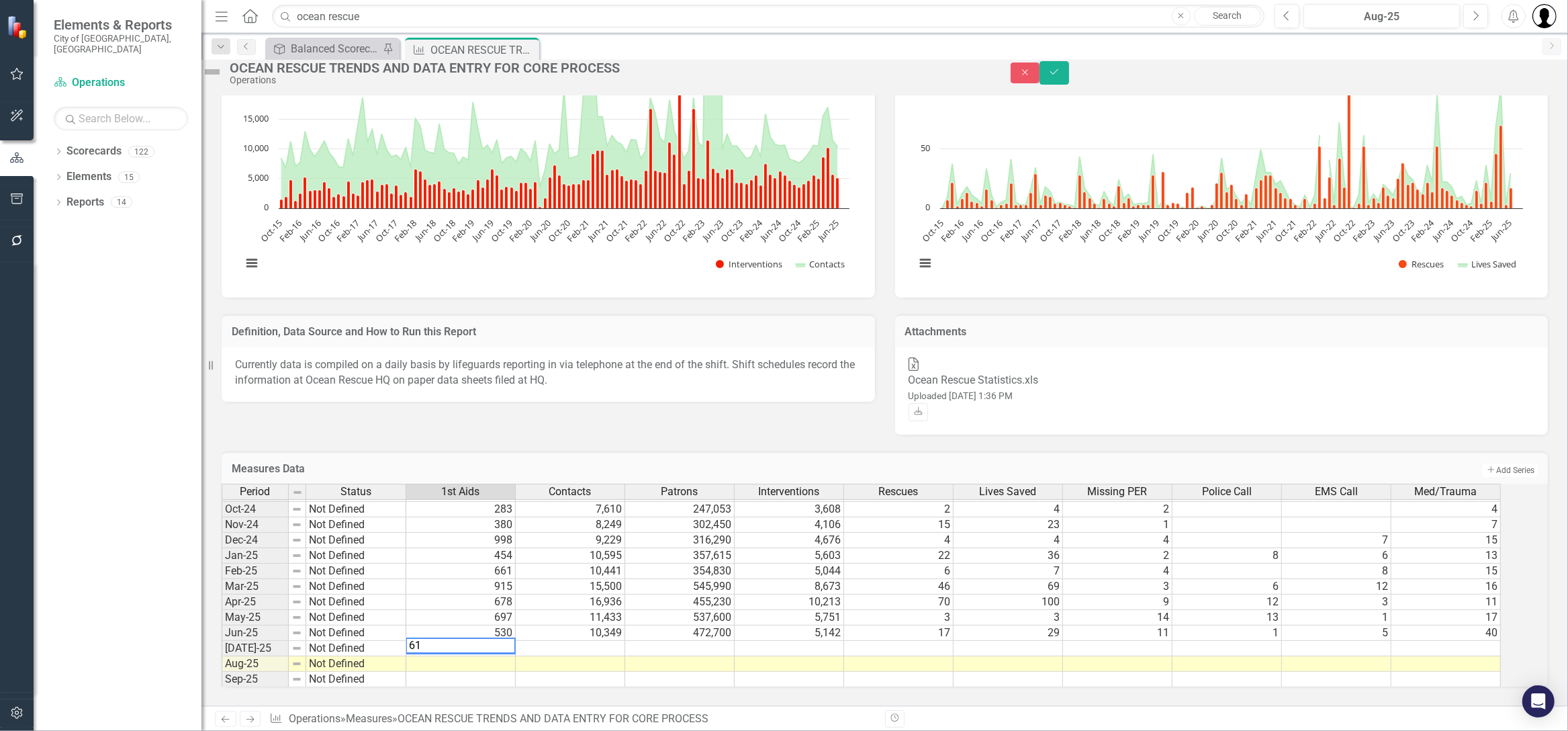
type textarea "612"
type textarea "11152"
type textarea "380750"
type textarea "5560"
type textarea "6"
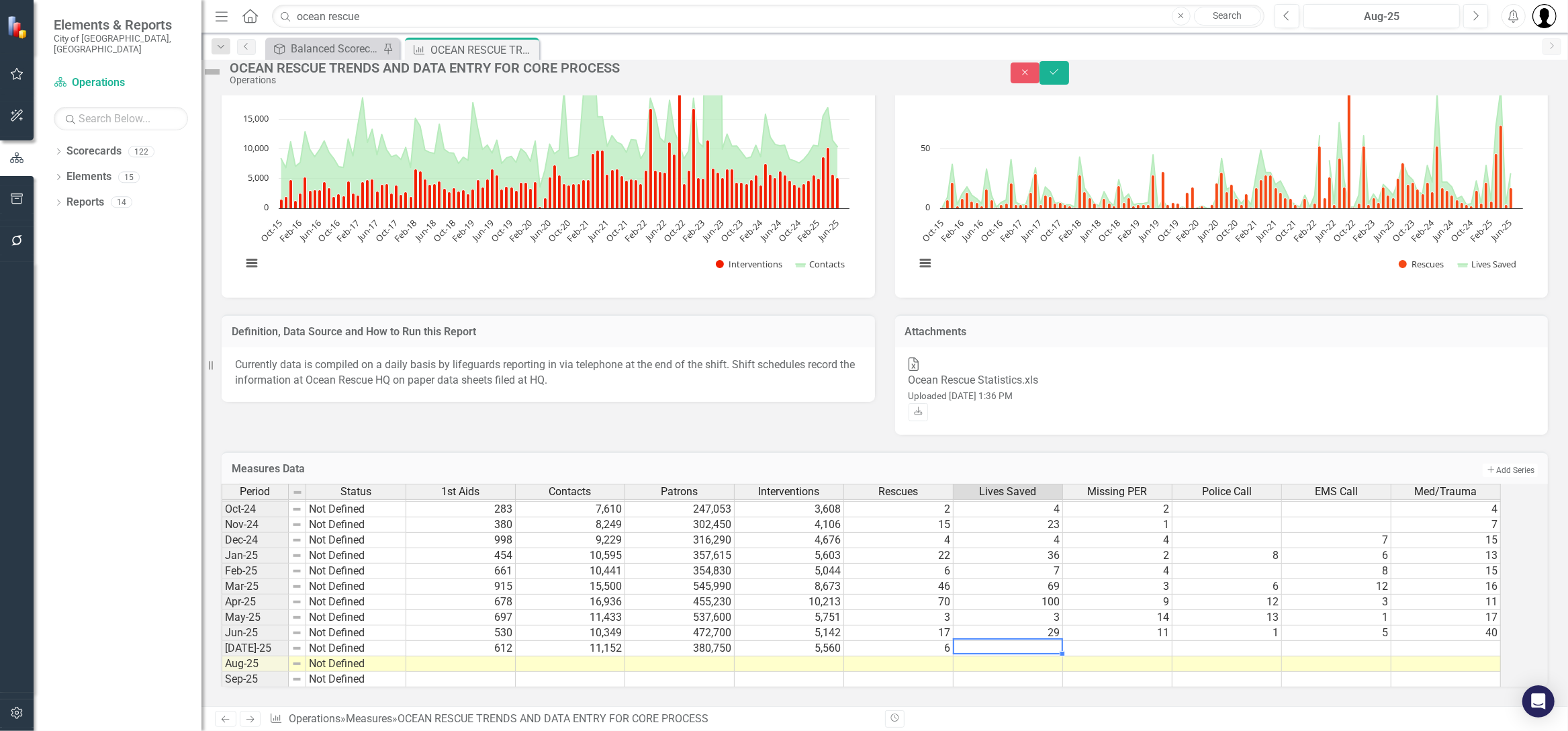
type textarea "9"
type textarea "2"
type textarea "10"
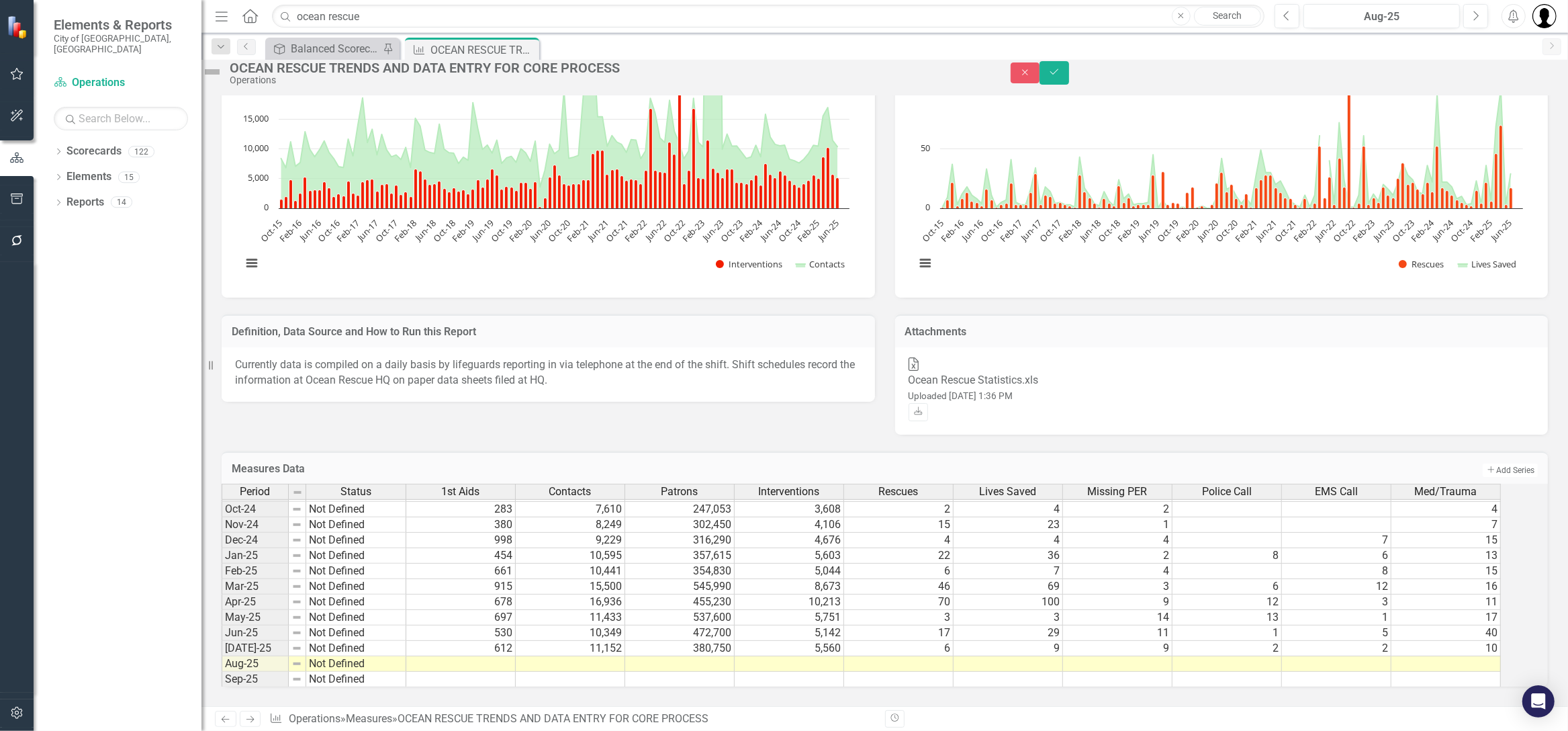
click at [506, 656] on td at bounding box center [461, 664] width 109 height 16
click at [475, 656] on td at bounding box center [461, 664] width 109 height 16
type textarea "438"
click at [602, 686] on div "Period Status 1st Aids Contacts Patrons Interventions Rescues Lives Saved Missi…" at bounding box center [885, 585] width 1327 height 203
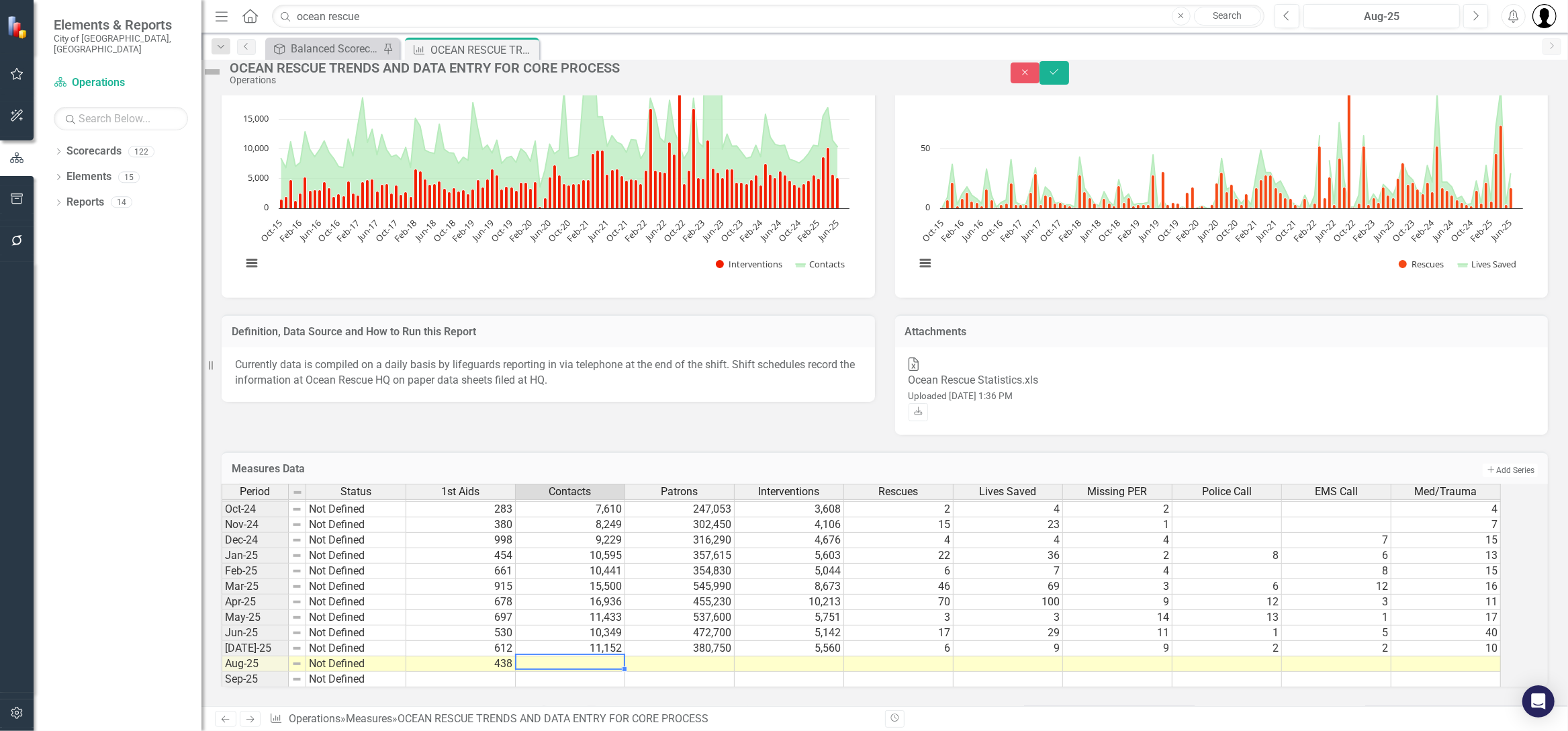
click at [617, 656] on td at bounding box center [570, 664] width 109 height 16
type textarea "9230"
type textarea "337425"
type textarea "4405"
type textarea "8"
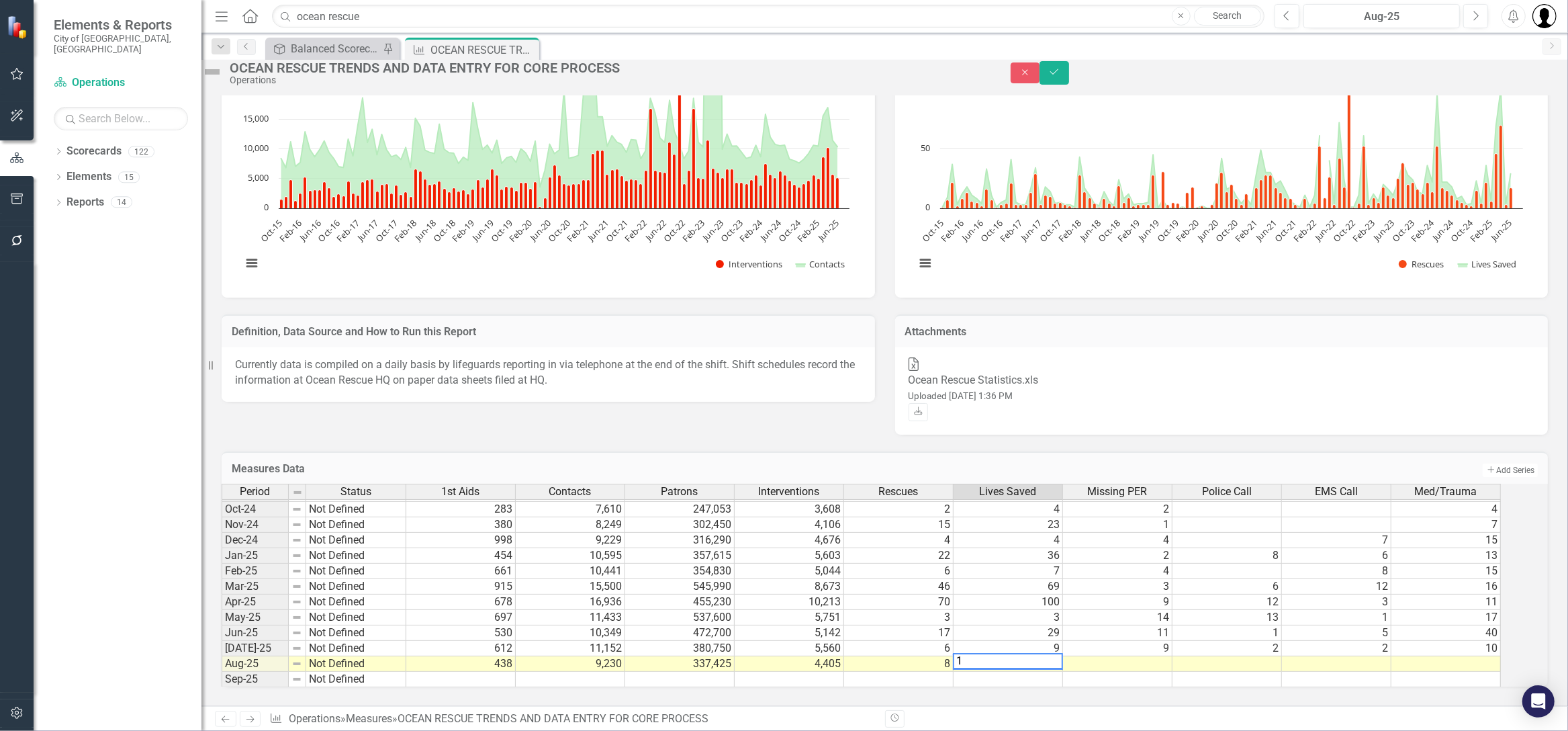
type textarea "13"
type textarea "2"
type textarea "3"
type textarea "8"
click at [1069, 78] on button "Save" at bounding box center [1055, 72] width 30 height 24
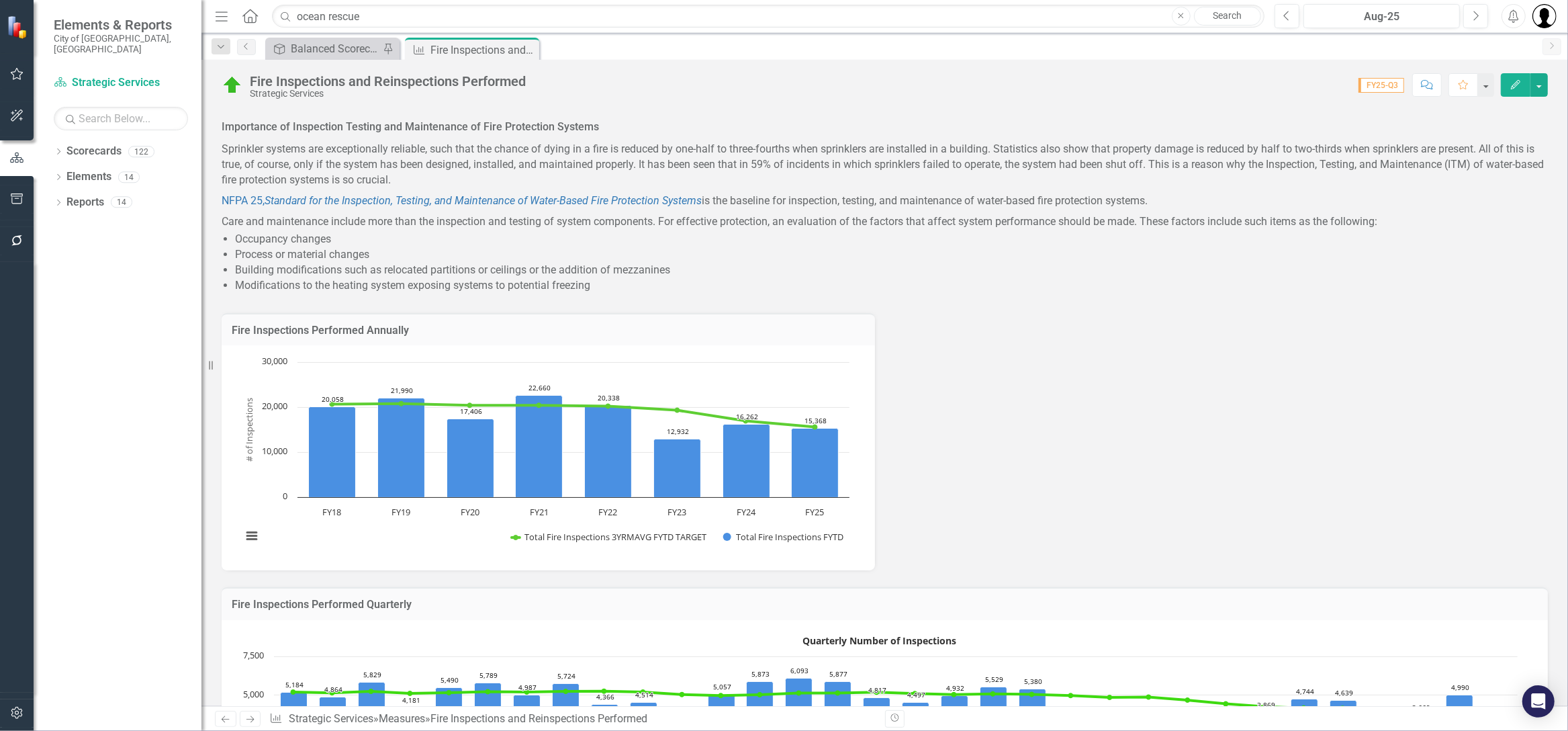
scroll to position [1226, 0]
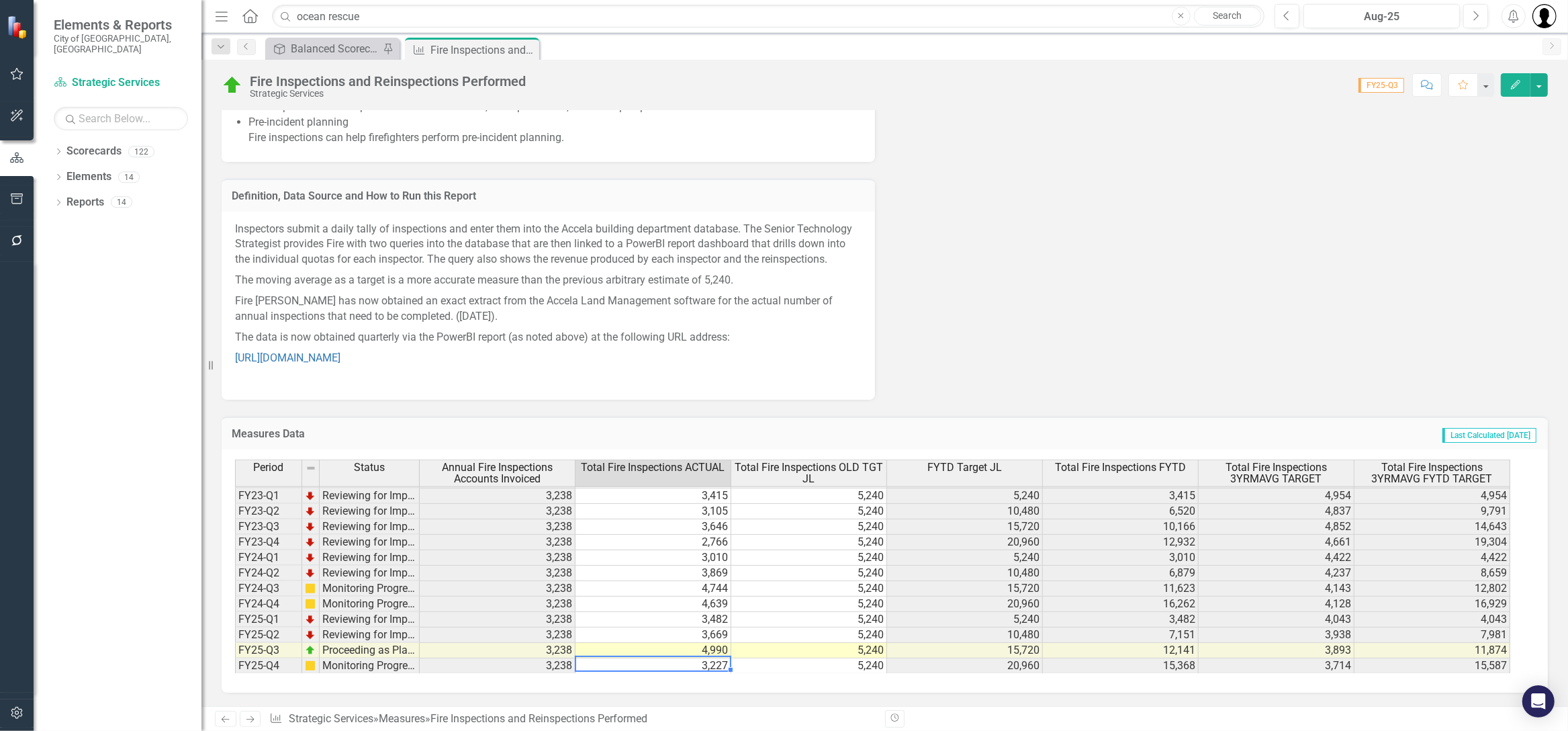
click at [235, 658] on div "Period Status Annual Fire Inspections Accounts Invoiced Total Fire Inspections …" at bounding box center [235, 505] width 0 height 337
click at [696, 657] on div at bounding box center [653, 656] width 156 height 2
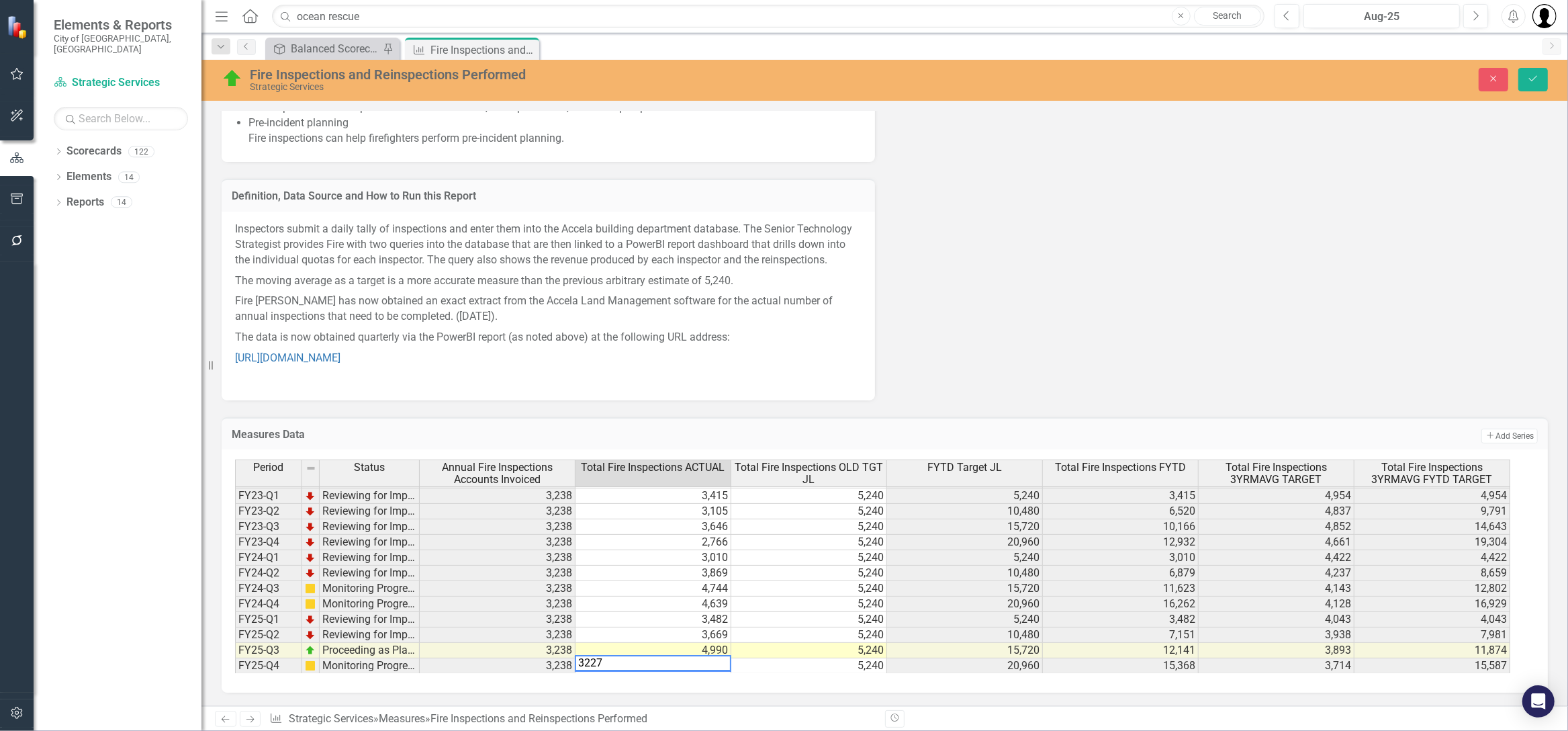
drag, startPoint x: 690, startPoint y: 664, endPoint x: 562, endPoint y: 658, distance: 128.1
click at [562, 658] on div "Period Status Annual Fire Inspections Accounts Invoiced Total Fire Inspections …" at bounding box center [880, 566] width 1290 height 214
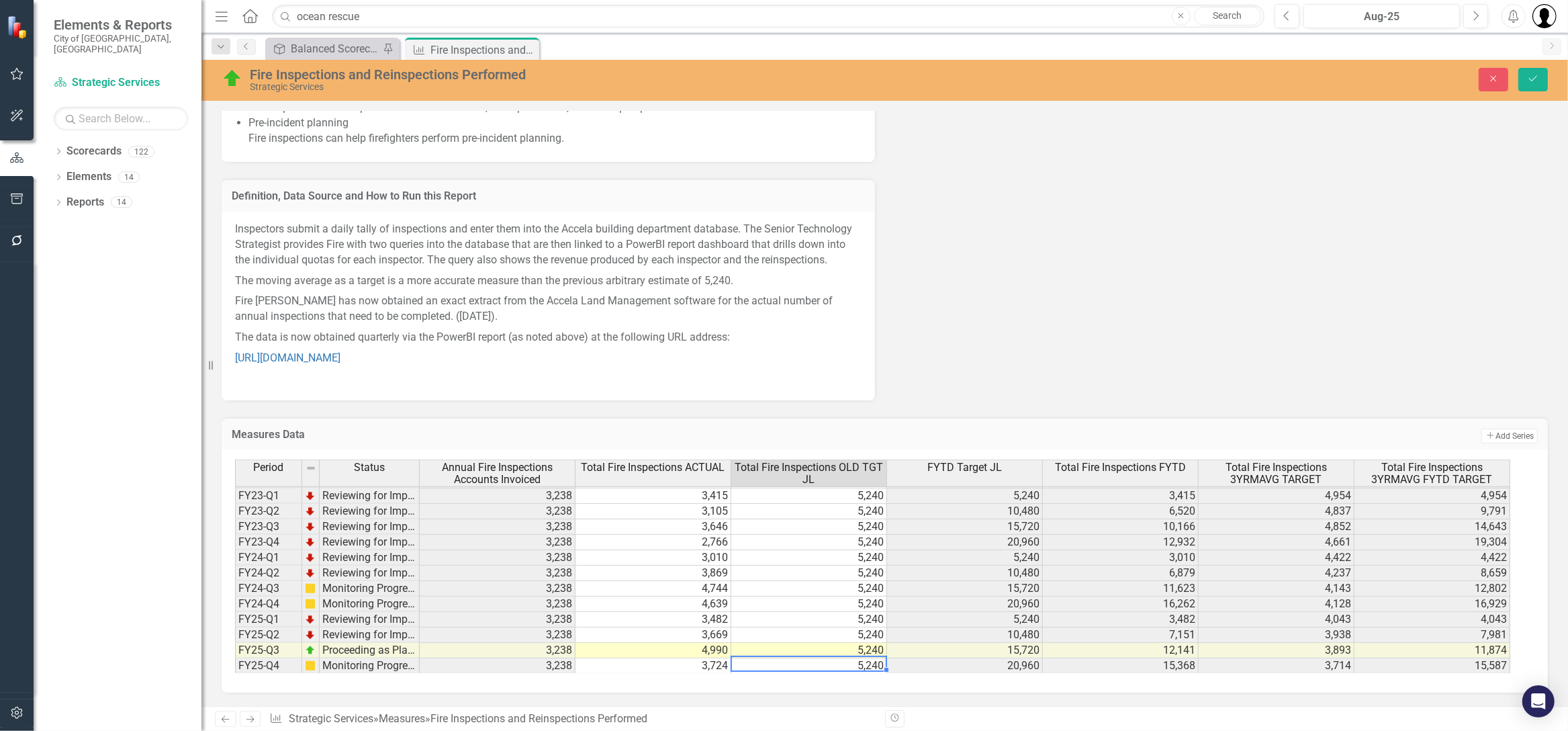
type textarea "5240"
click at [1539, 67] on div "Fire Inspections and Reinspections Performed Strategic Services Close Save" at bounding box center [885, 79] width 1367 height 25
click at [1542, 75] on button "Save" at bounding box center [1534, 80] width 30 height 24
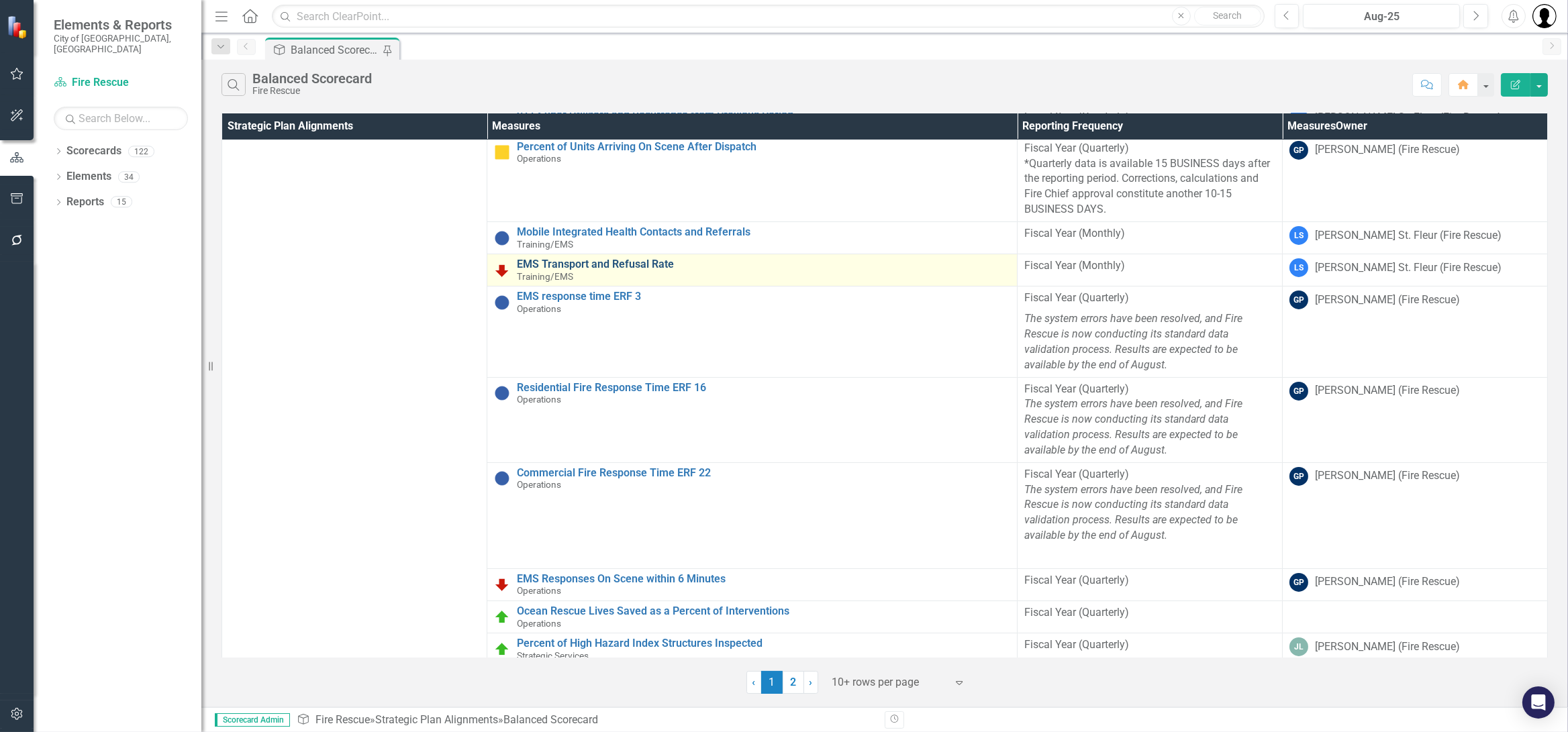
scroll to position [419, 0]
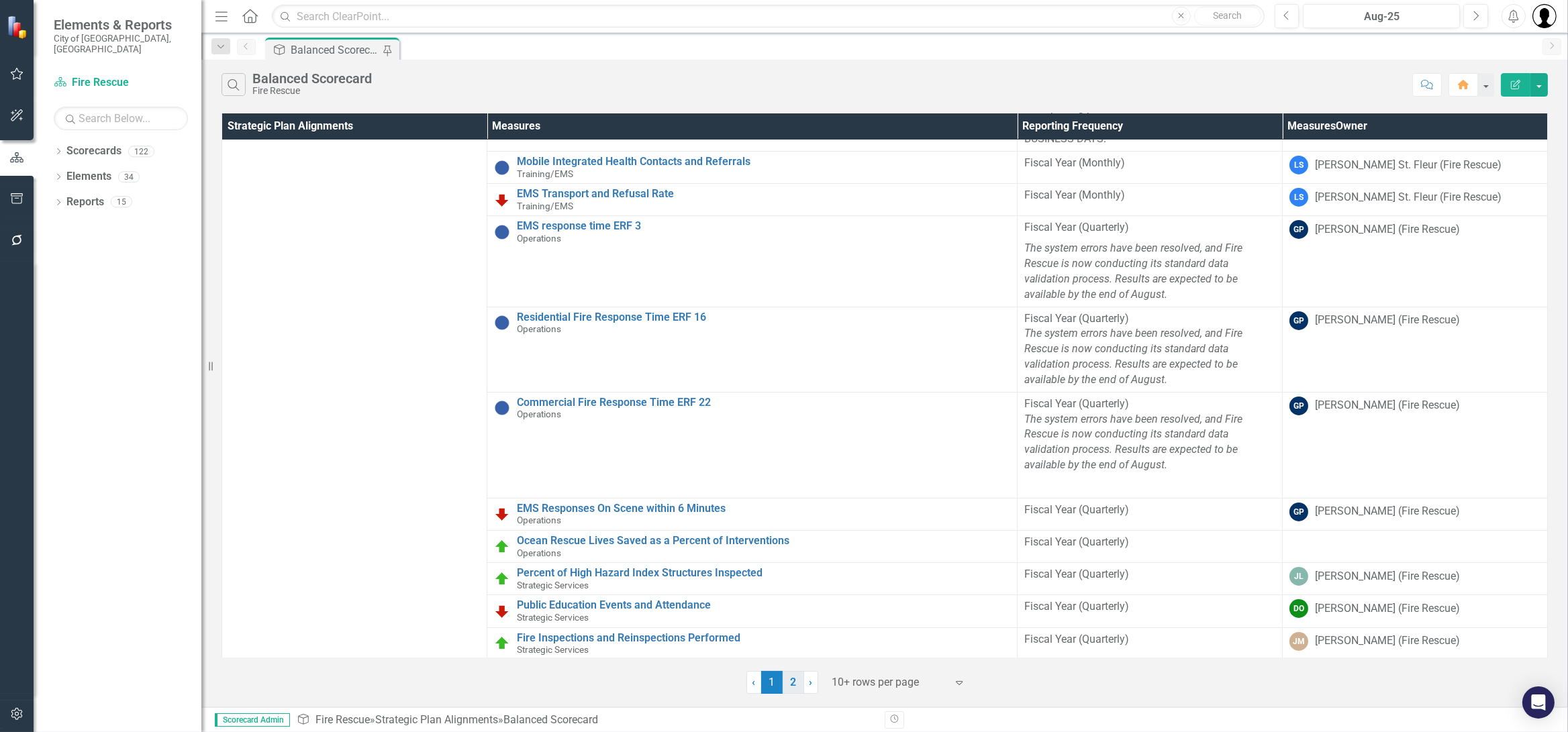
click at [801, 677] on link "2" at bounding box center [793, 683] width 21 height 23
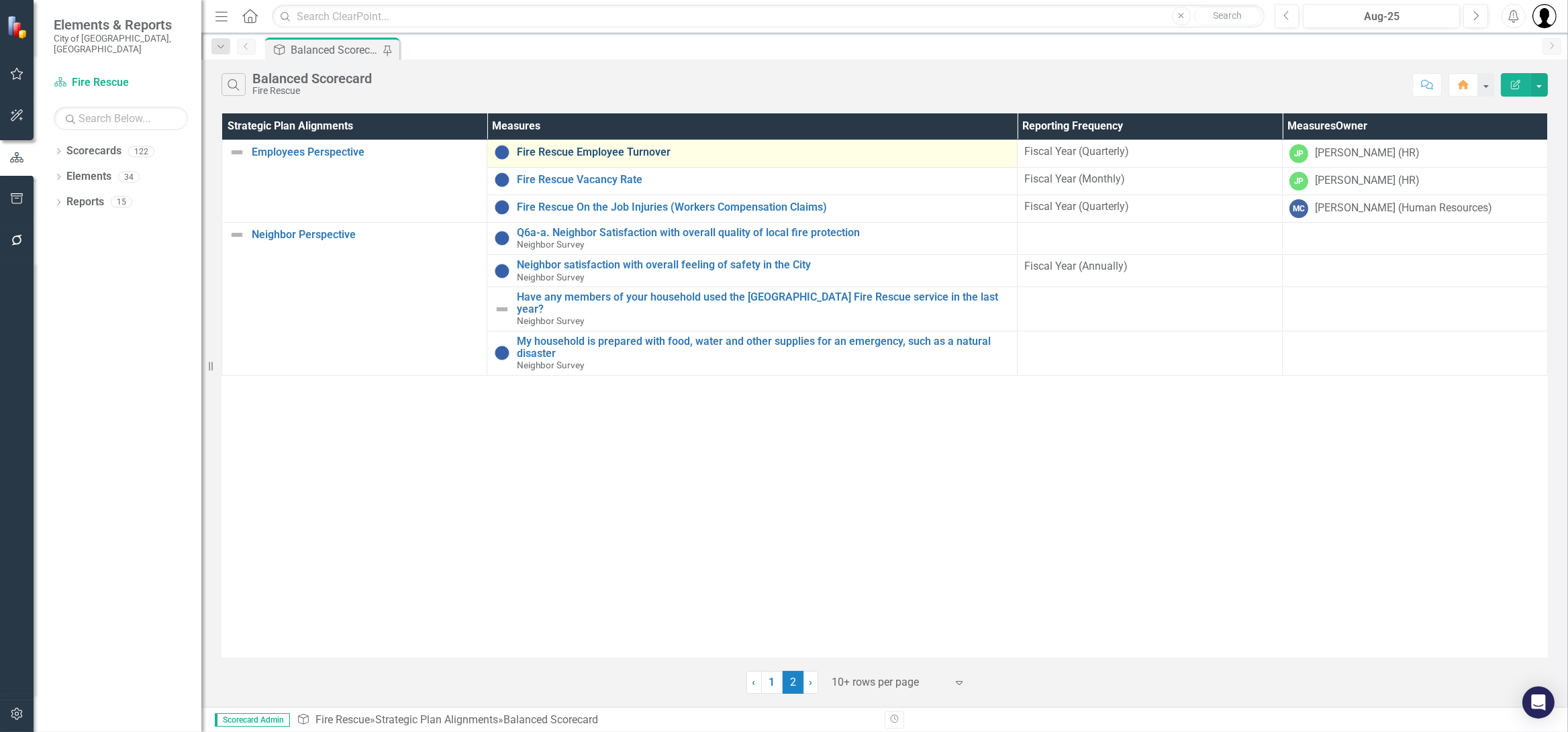
click at [631, 153] on link "Fire Rescue Employee Turnover" at bounding box center [763, 152] width 493 height 12
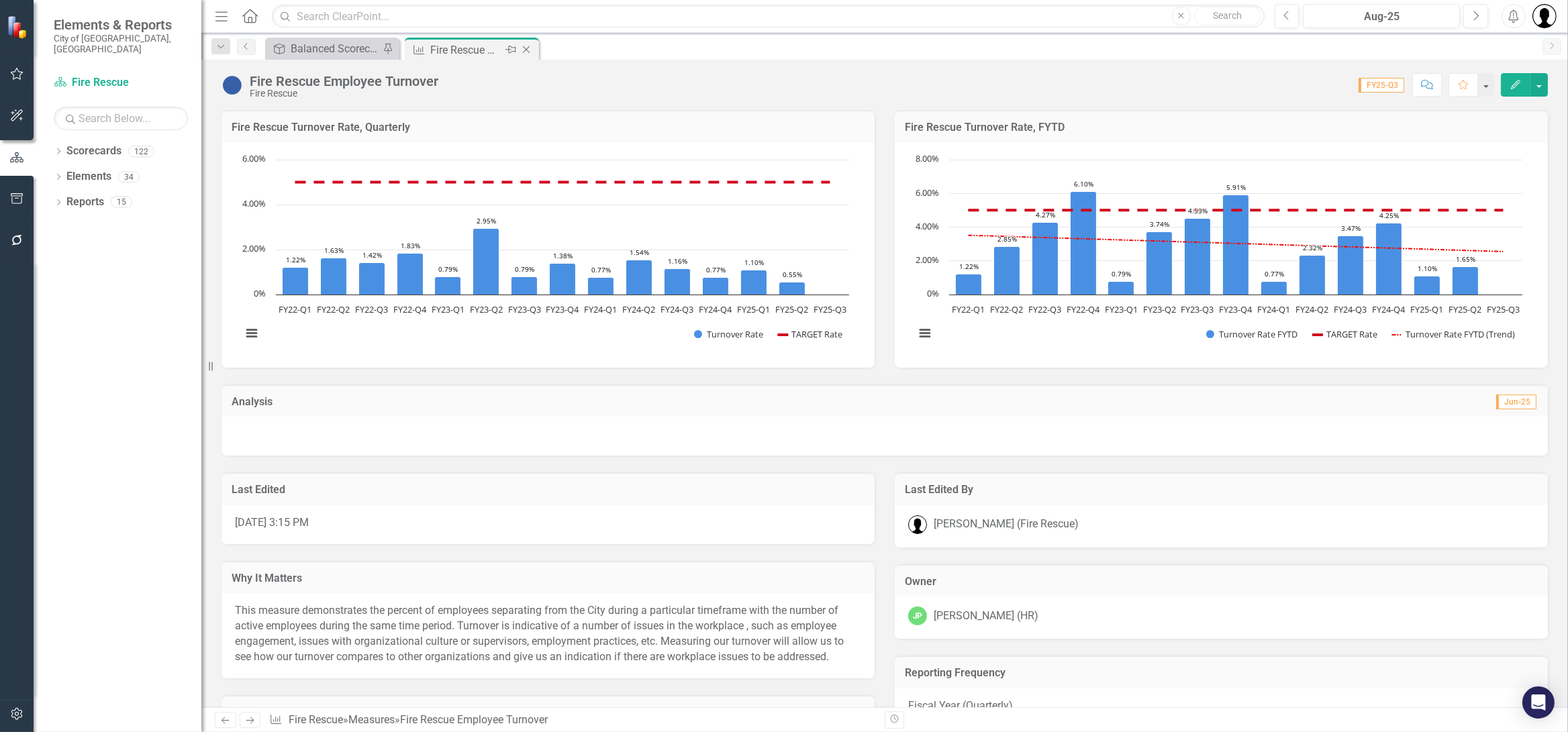
click at [523, 50] on icon "Close" at bounding box center [526, 49] width 13 height 11
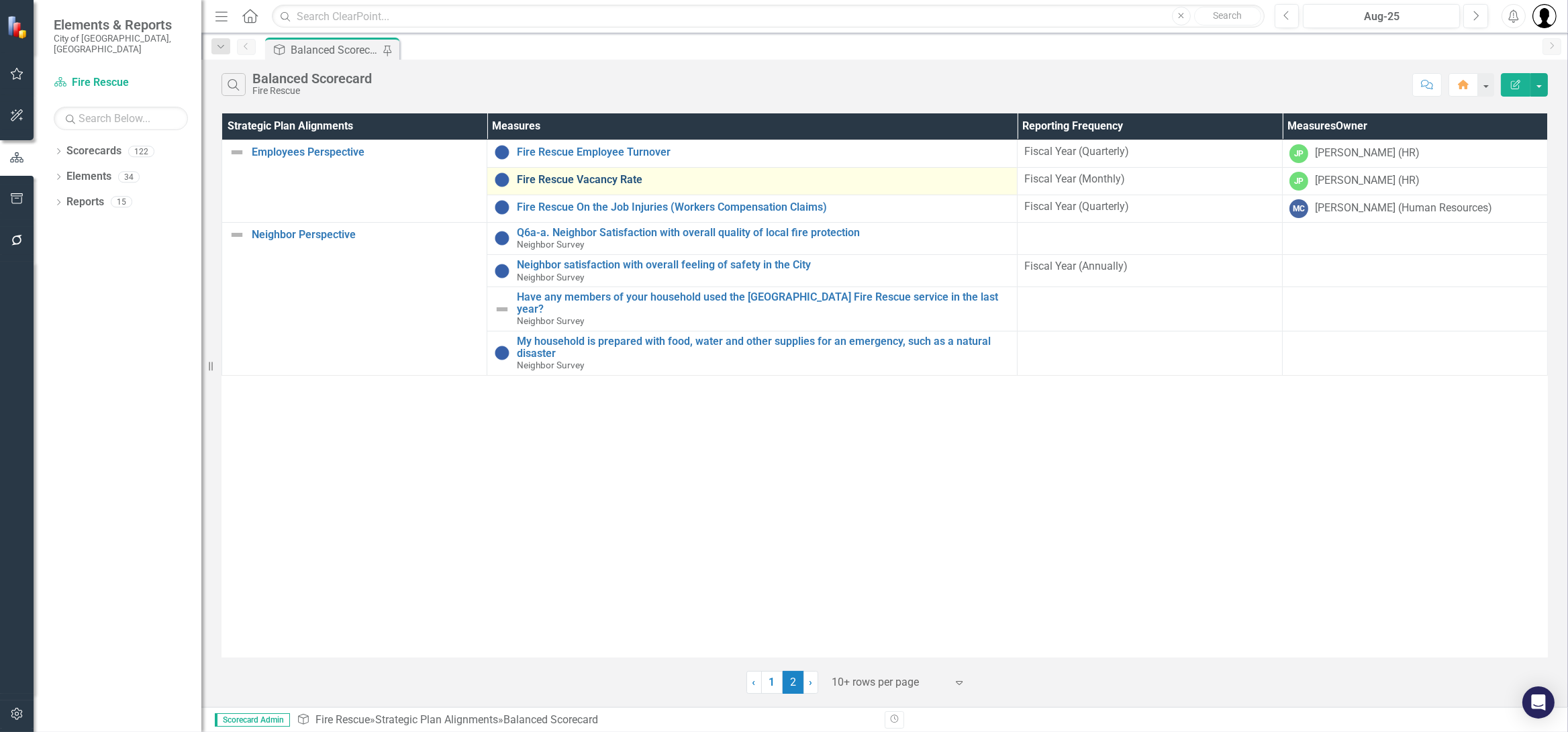
click at [589, 177] on link "Fire Rescue Vacancy Rate" at bounding box center [763, 180] width 493 height 12
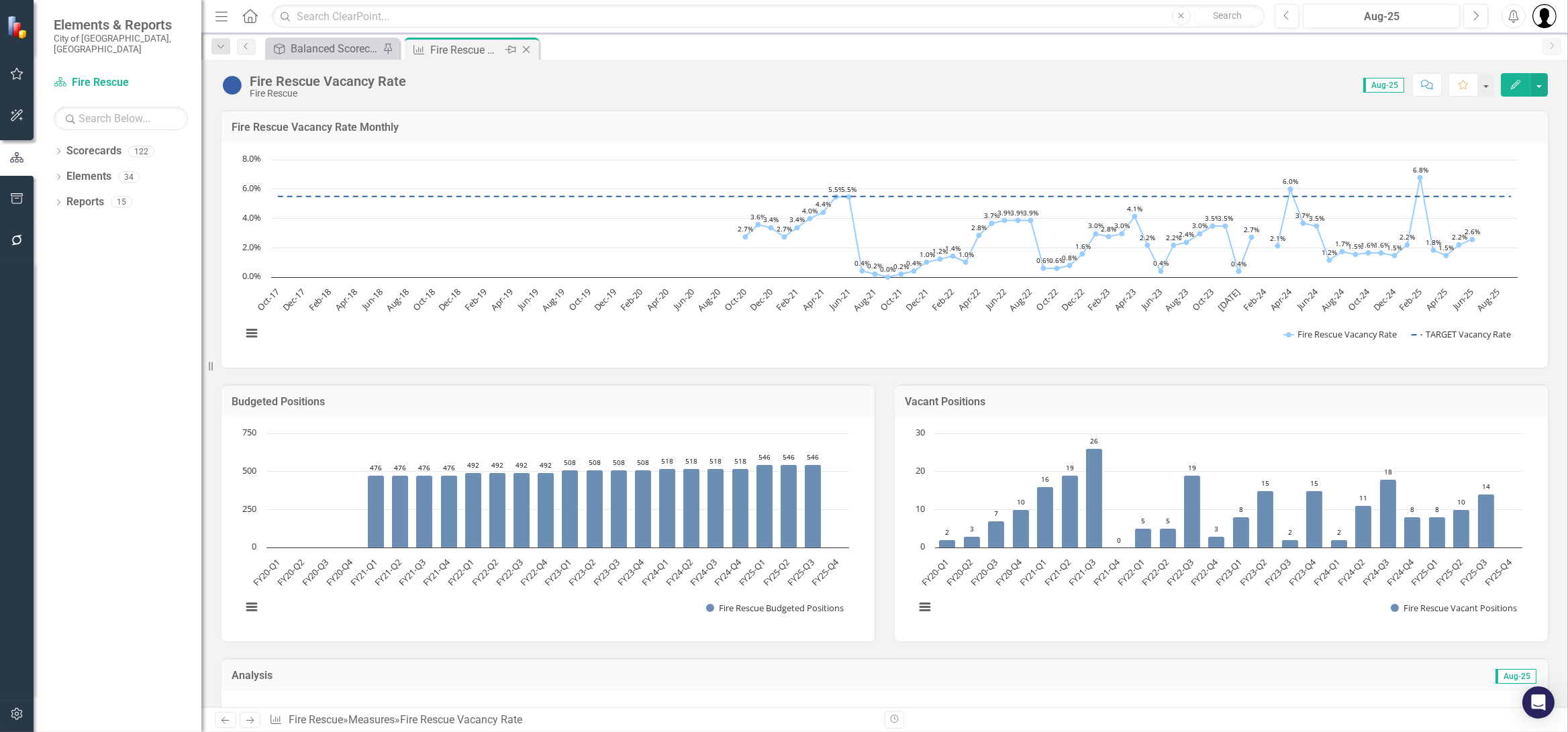
click at [526, 51] on icon "Close" at bounding box center [526, 49] width 13 height 11
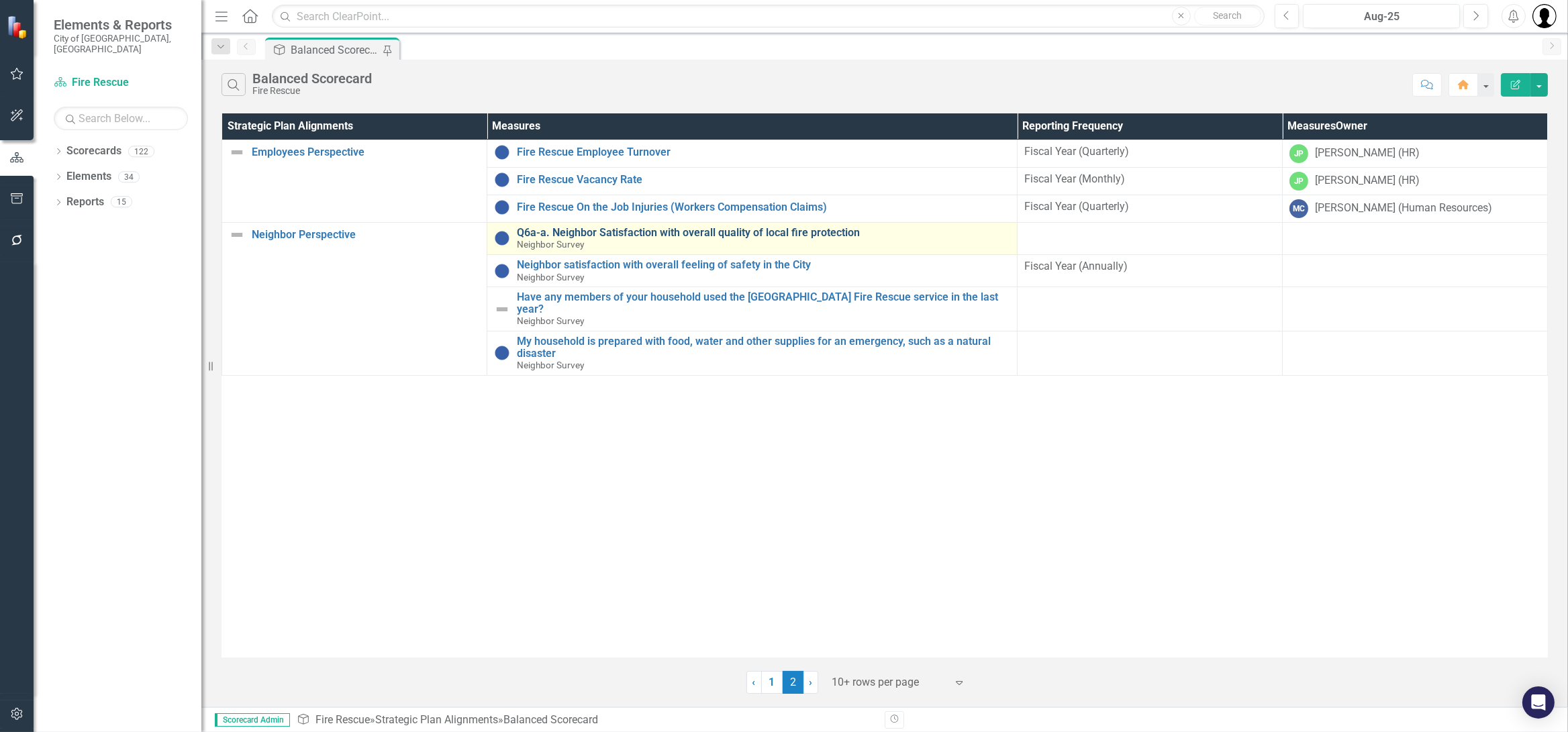
click at [609, 236] on link "Q6a-a. Neighbor Satisfaction with overall quality of local fire protection" at bounding box center [763, 232] width 493 height 12
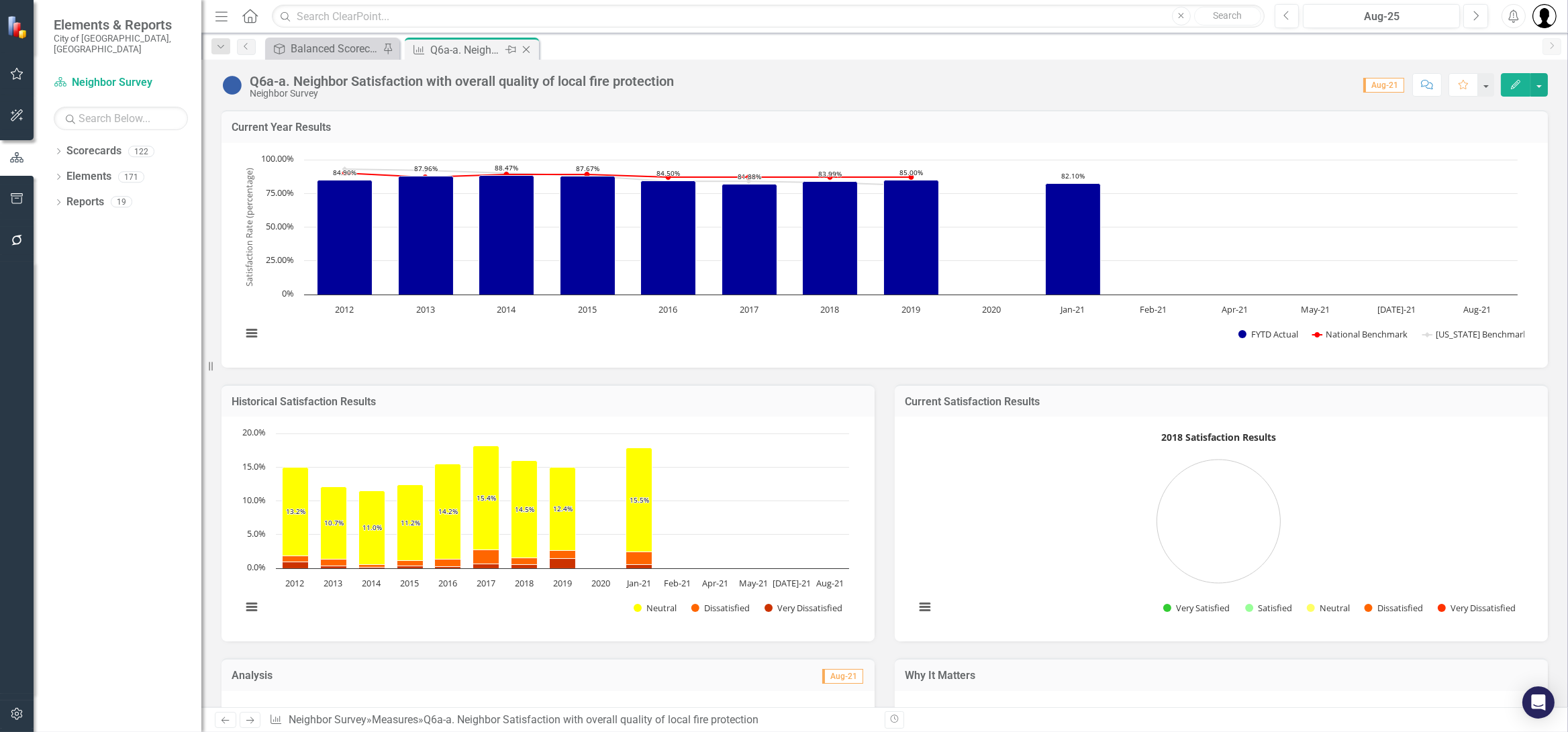
click at [528, 46] on icon "Close" at bounding box center [526, 49] width 13 height 11
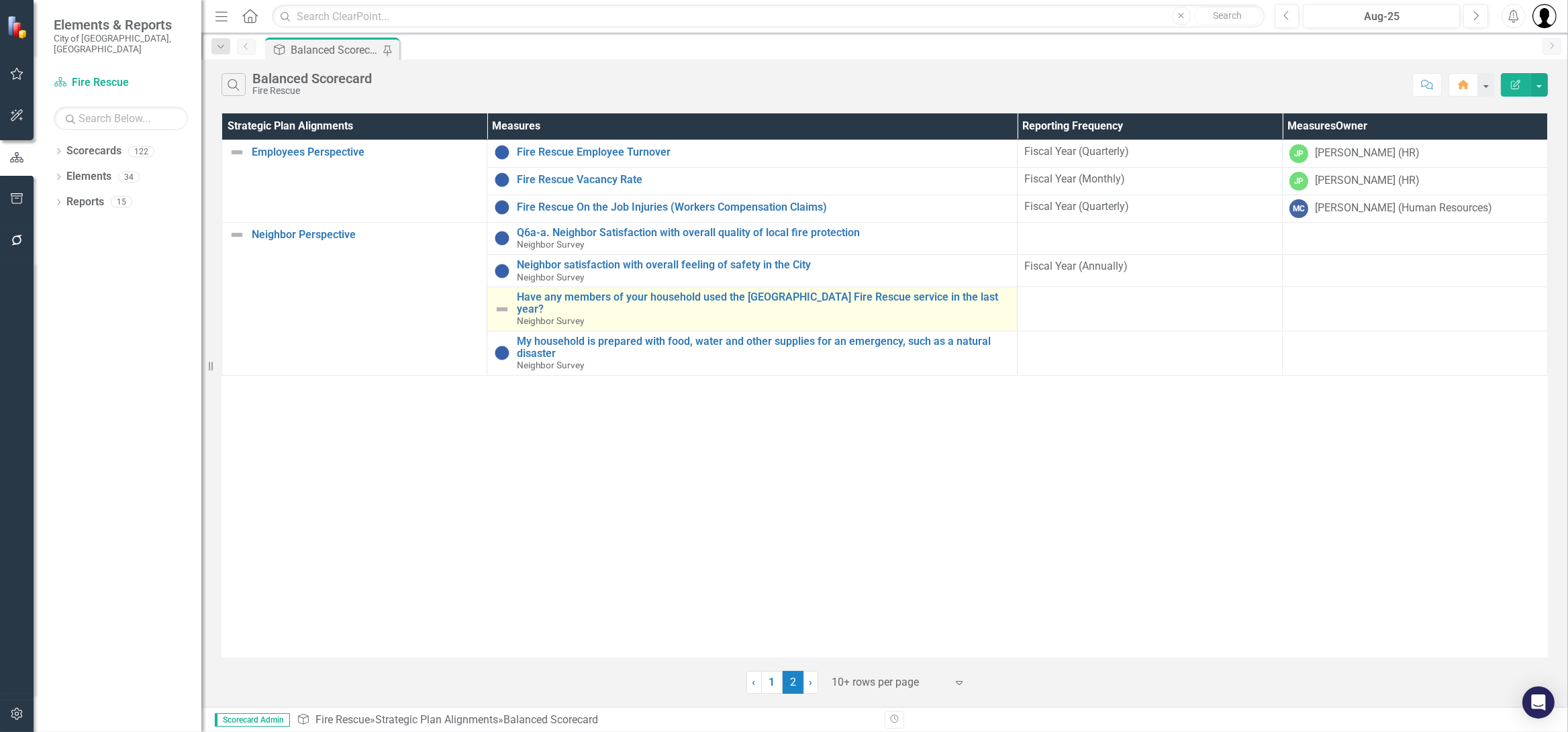
click at [630, 287] on td "Have any members of your household used the Fort Lauderdale Fire Rescue service…" at bounding box center [753, 309] width 530 height 44
click at [626, 317] on td "Have any members of your household used the Fort Lauderdale Fire Rescue service…" at bounding box center [753, 309] width 530 height 44
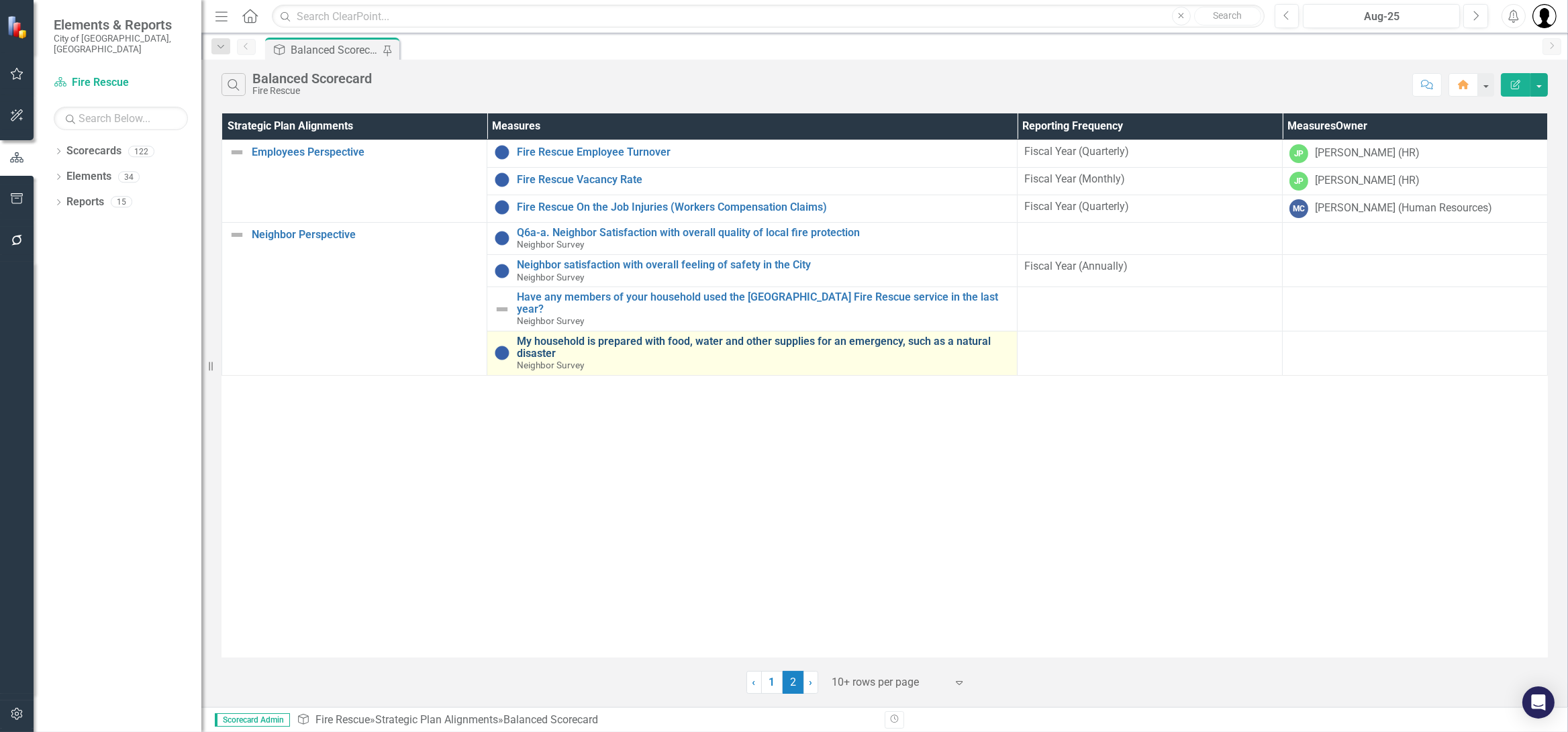
click at [626, 336] on link "My household is prepared with food, water and other supplies for an emergency, …" at bounding box center [763, 347] width 493 height 24
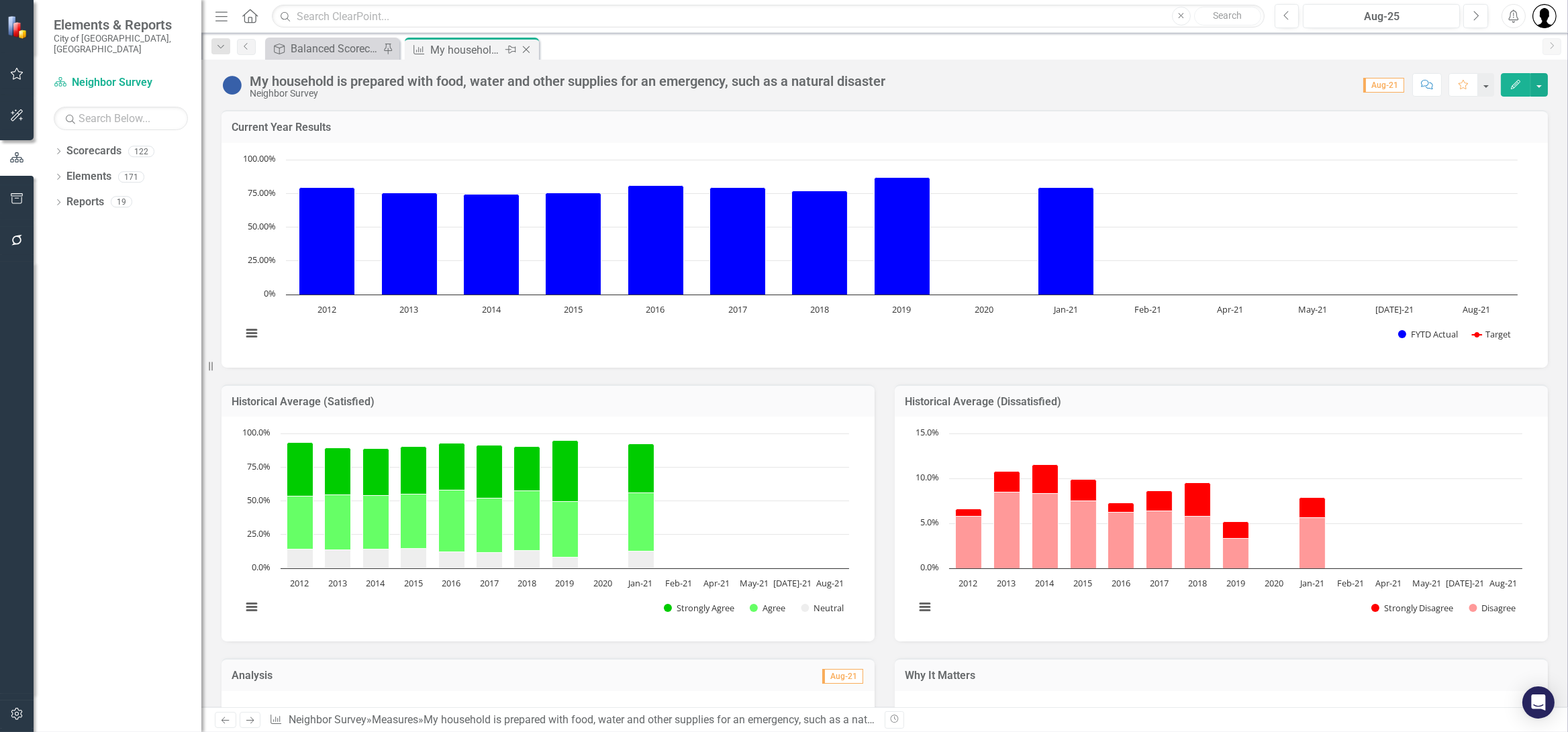
click at [525, 53] on icon "Close" at bounding box center [526, 49] width 13 height 11
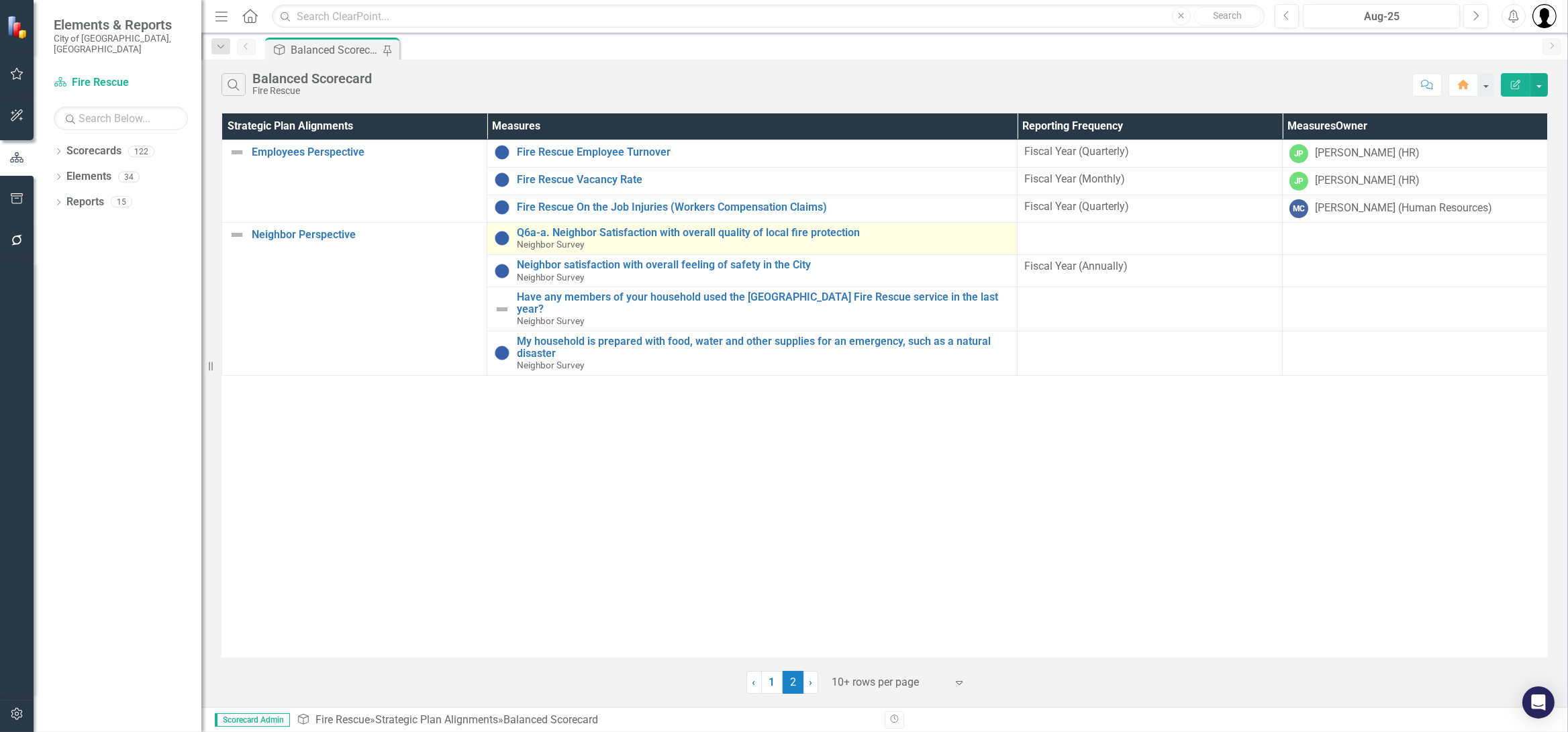
click at [628, 237] on div "Q6a-a. Neighbor Satisfaction with overall quality of local fire protection Neig…" at bounding box center [763, 238] width 493 height 24
click at [640, 227] on link "Q6a-a. Neighbor Satisfaction with overall quality of local fire protection" at bounding box center [763, 232] width 493 height 12
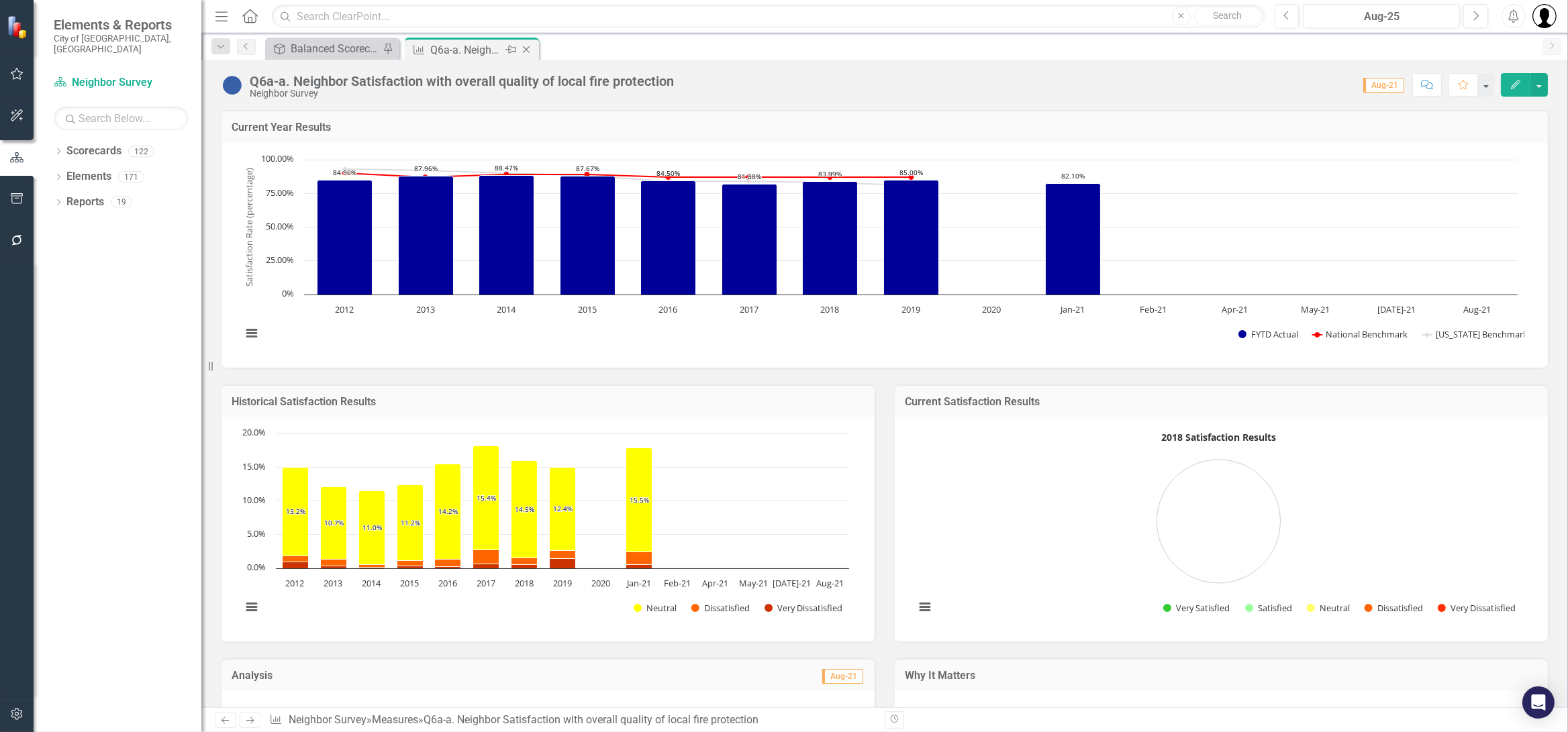
click at [521, 50] on icon "Close" at bounding box center [526, 49] width 13 height 11
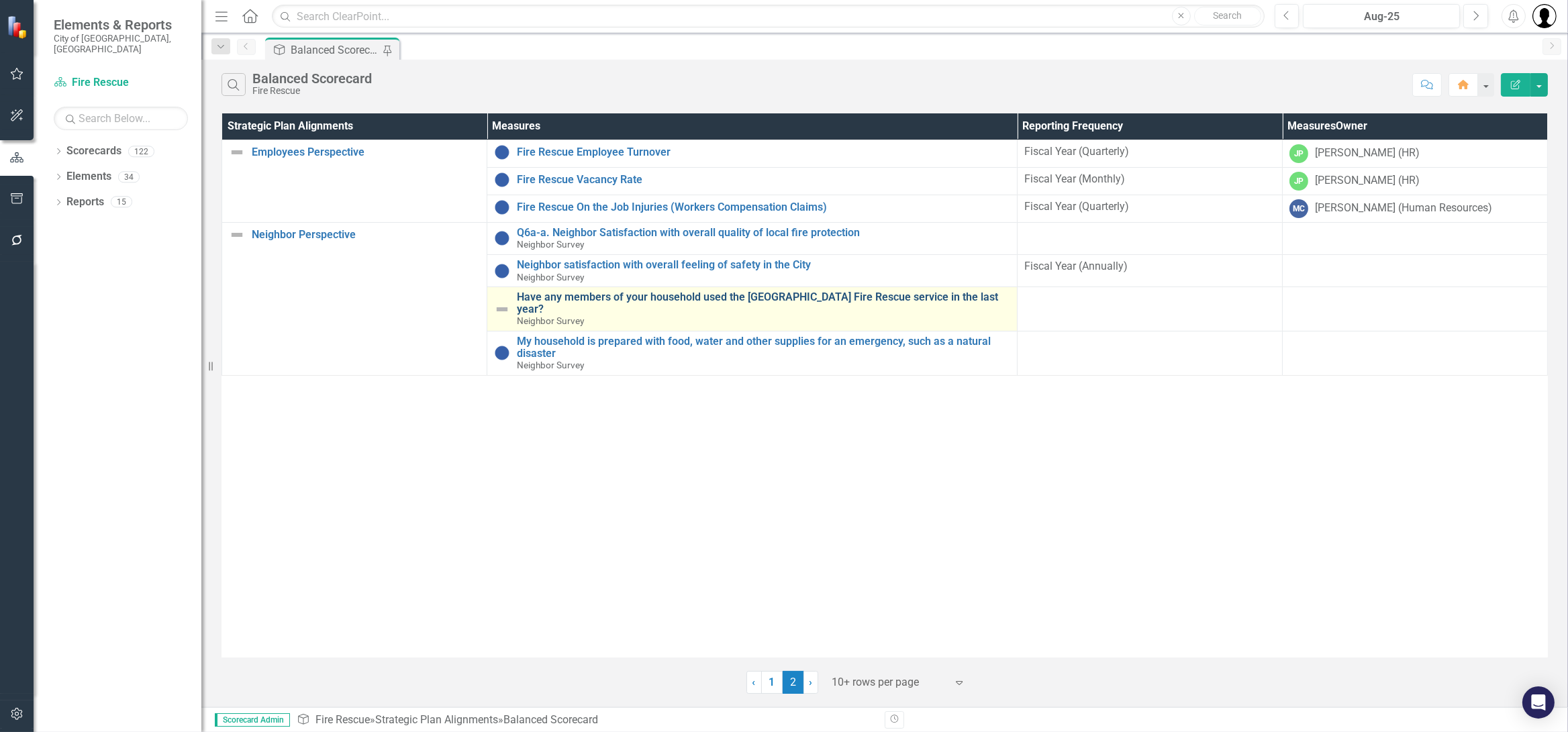
click at [639, 292] on link "Have any members of your household used the Fort Lauderdale Fire Rescue service…" at bounding box center [763, 303] width 493 height 24
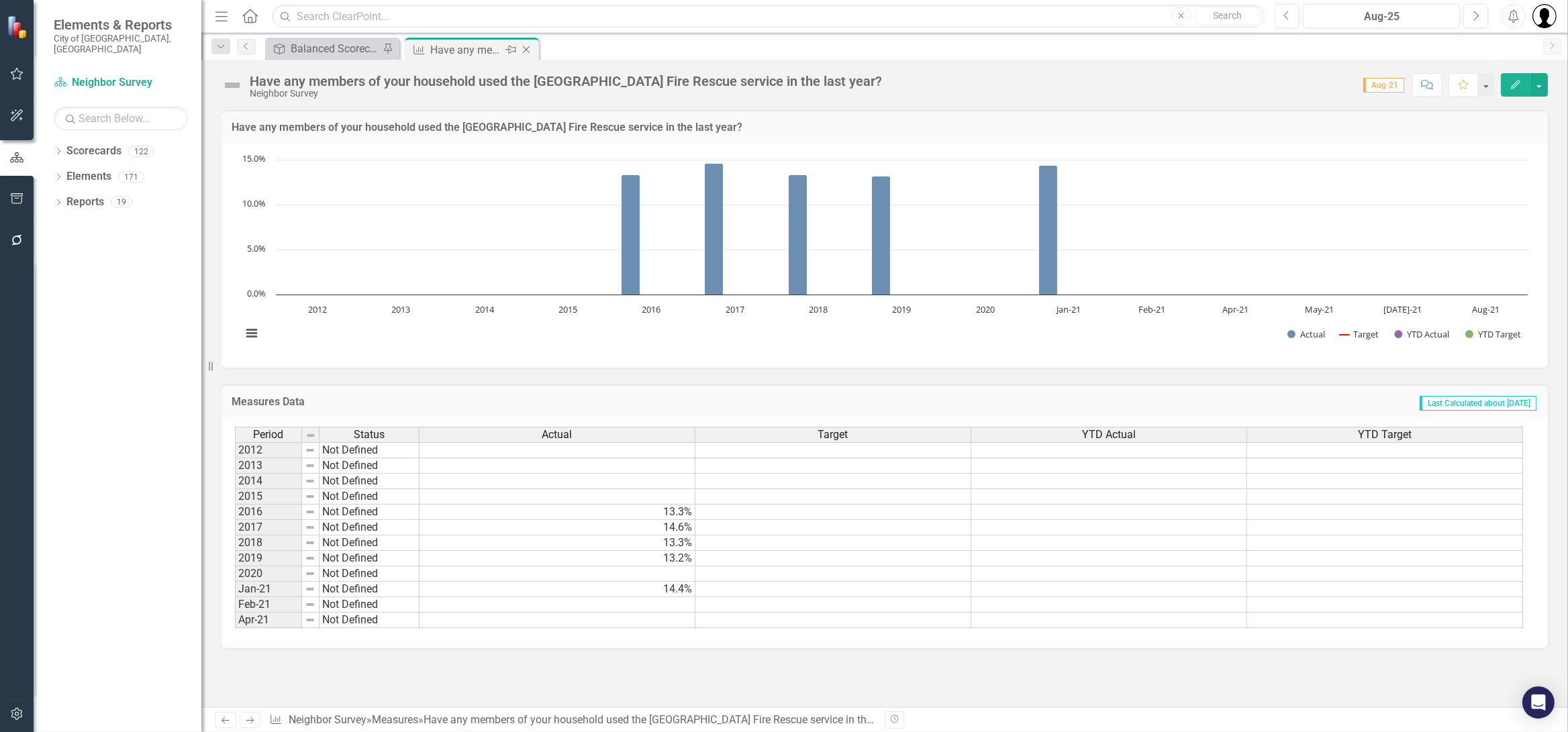
click at [528, 48] on icon at bounding box center [526, 49] width 7 height 7
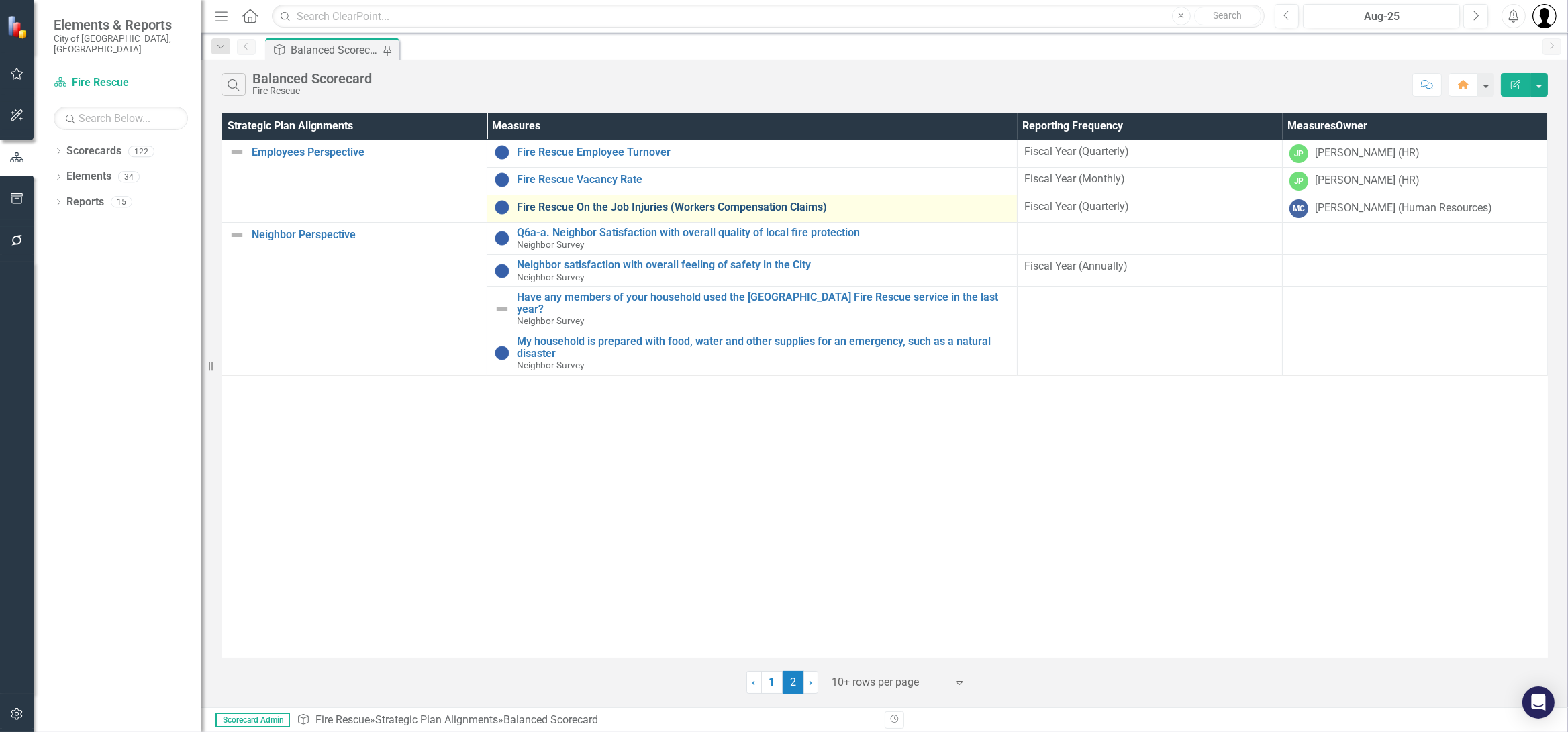
click at [756, 202] on link "Fire Rescue On the Job Injuries (Workers Compensation Claims)" at bounding box center [763, 207] width 493 height 12
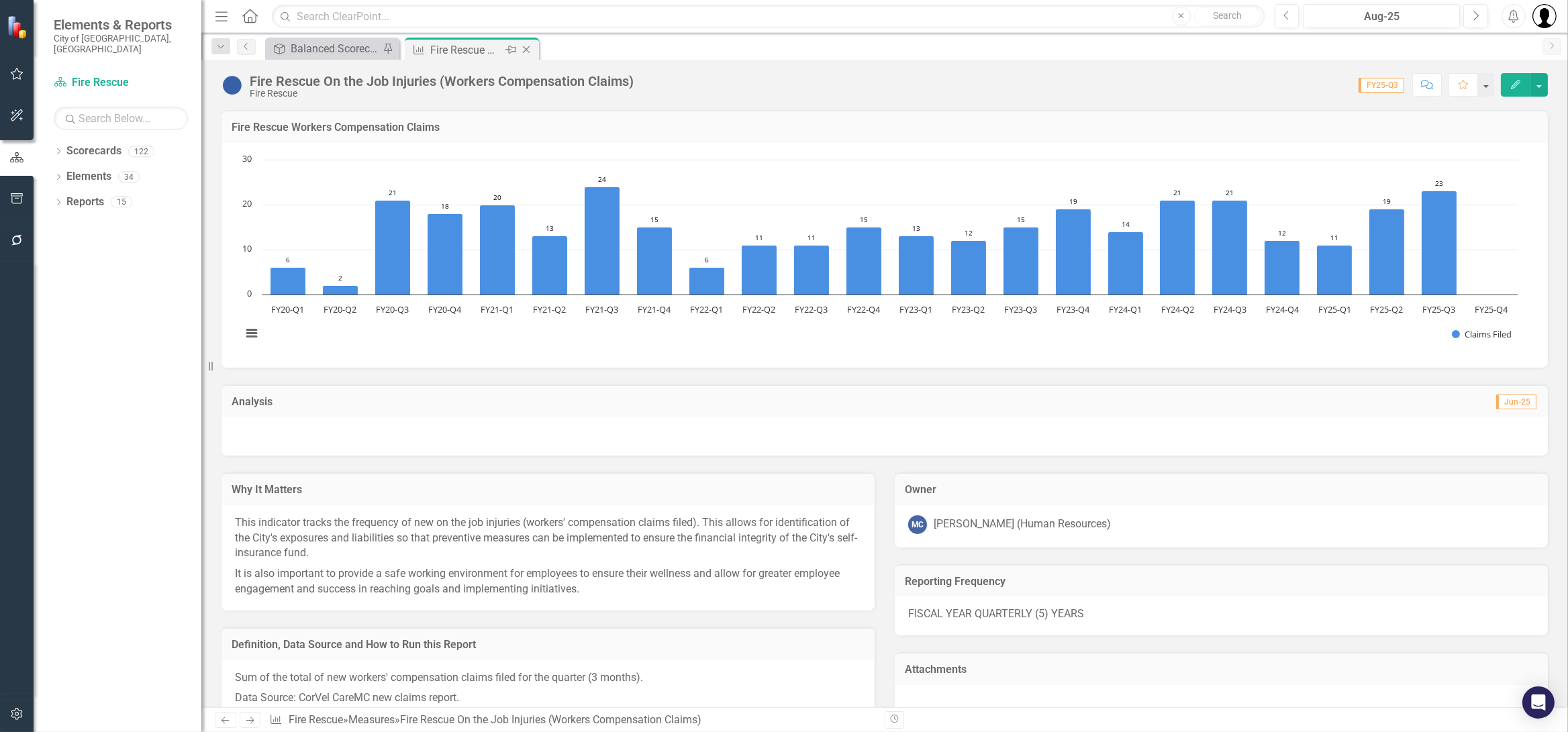
click at [525, 45] on icon "Close" at bounding box center [526, 49] width 13 height 11
